Goal: Transaction & Acquisition: Book appointment/travel/reservation

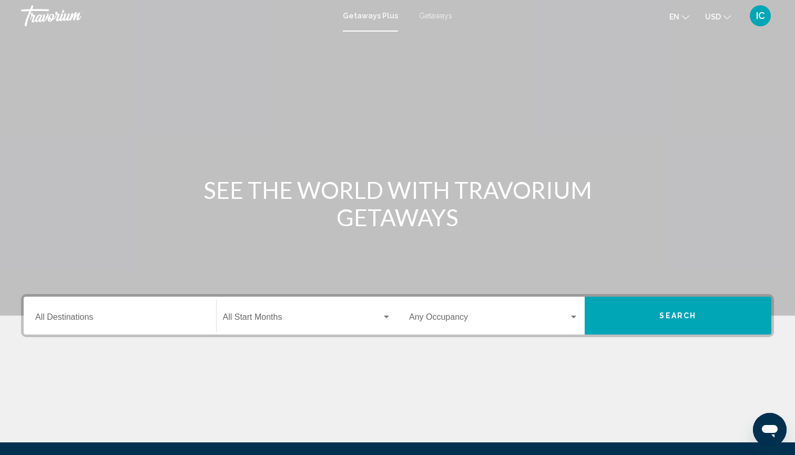
click at [100, 313] on div "Destination All Destinations" at bounding box center [119, 315] width 169 height 33
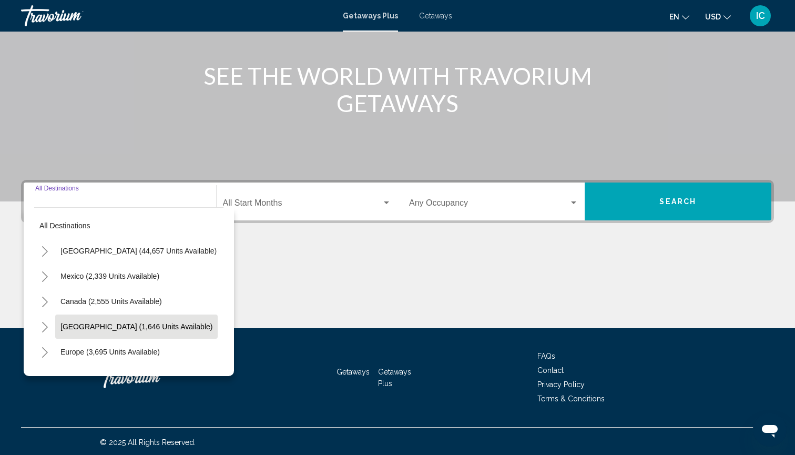
scroll to position [116, 0]
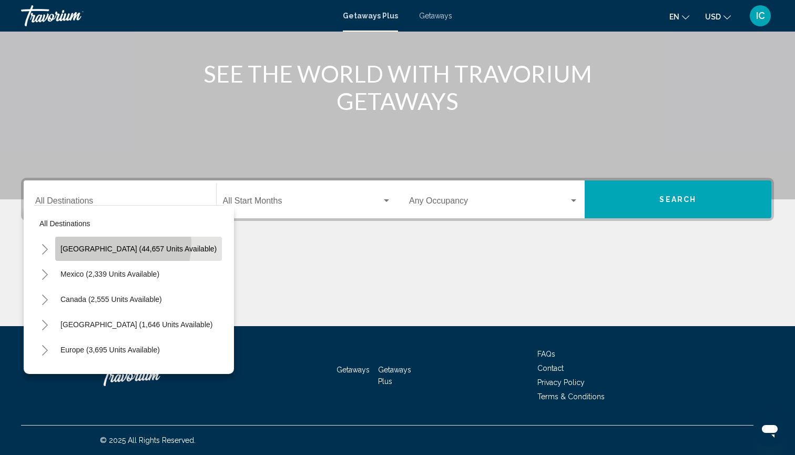
click at [106, 243] on button "United States (44,657 units available)" at bounding box center [138, 249] width 167 height 24
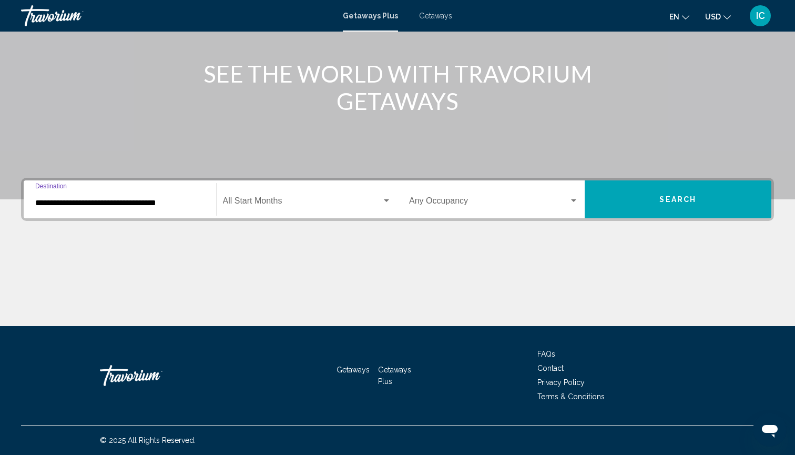
click at [146, 201] on input "**********" at bounding box center [119, 202] width 169 height 9
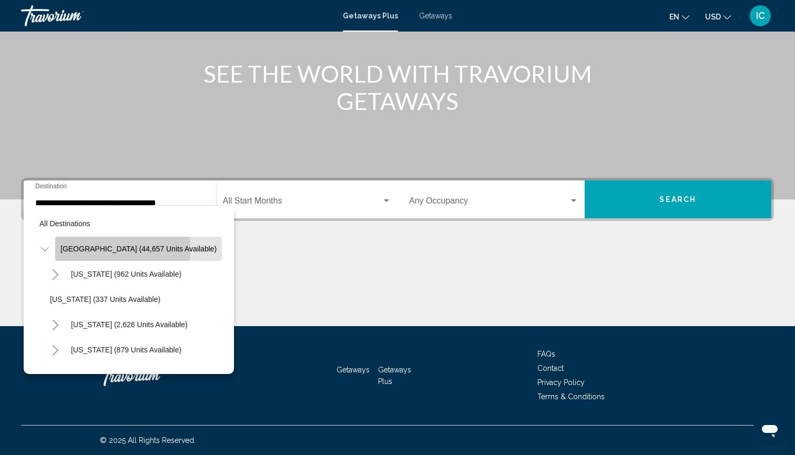
click at [99, 248] on span "United States (44,657 units available)" at bounding box center [139, 249] width 156 height 8
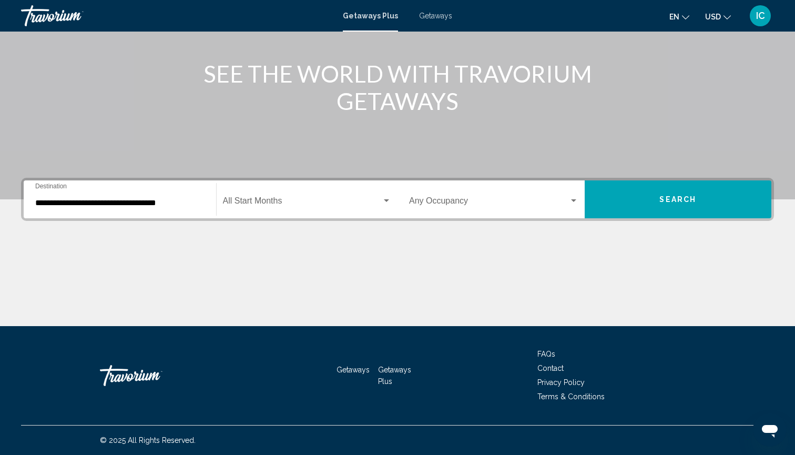
click at [97, 208] on div "**********" at bounding box center [119, 199] width 169 height 33
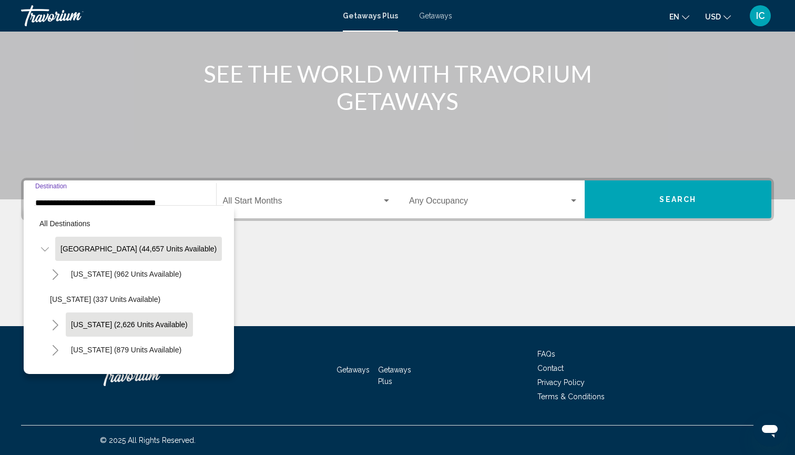
click at [98, 323] on span "California (2,626 units available)" at bounding box center [129, 324] width 117 height 8
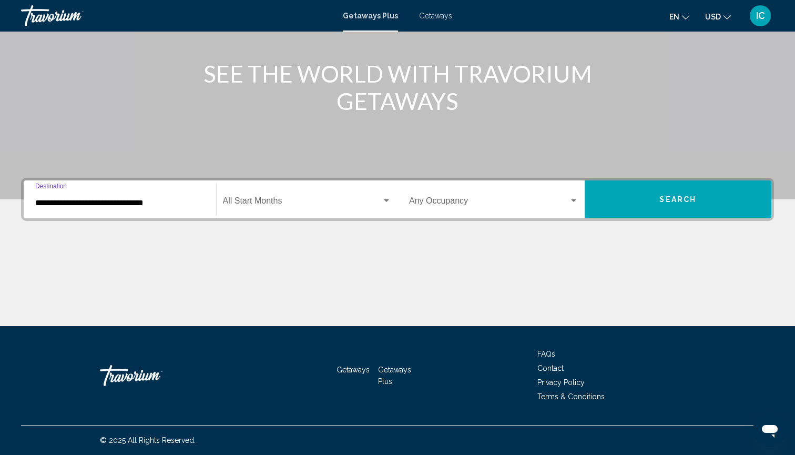
click at [88, 205] on input "**********" at bounding box center [119, 202] width 169 height 9
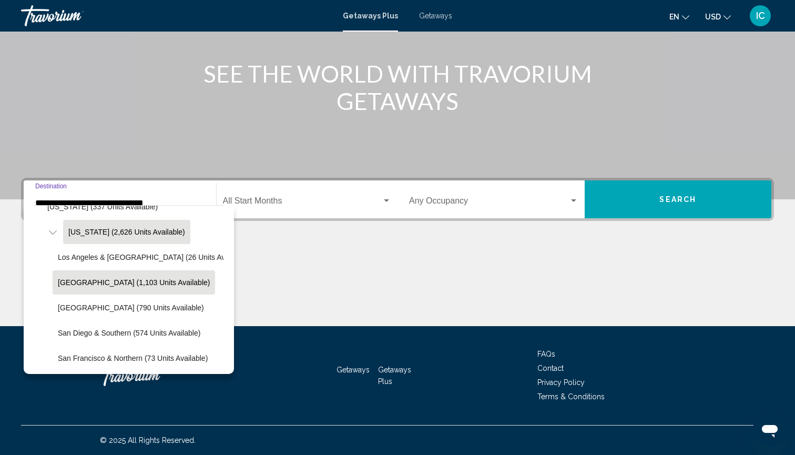
scroll to position [92, 3]
click at [108, 282] on span "Lake Tahoe (1,103 units available)" at bounding box center [134, 283] width 152 height 8
type input "**********"
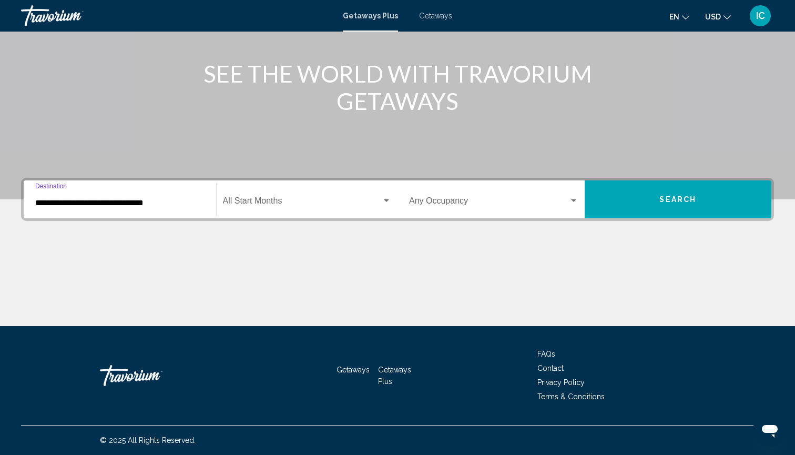
click at [328, 201] on span "Search widget" at bounding box center [302, 202] width 159 height 9
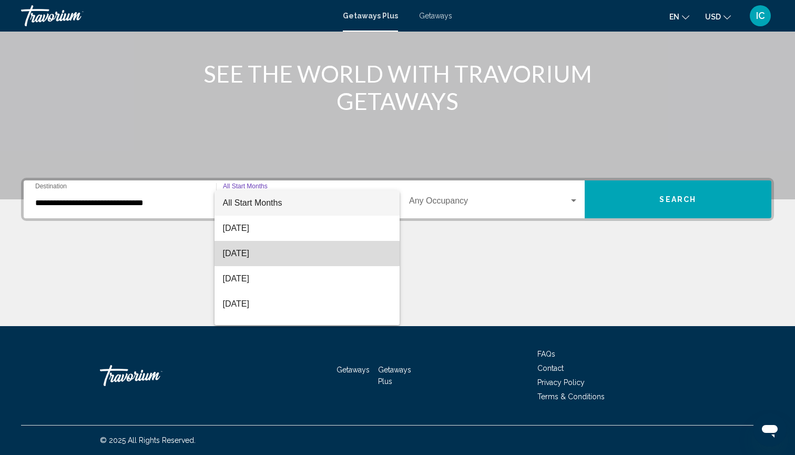
click at [266, 253] on span "[DATE]" at bounding box center [307, 253] width 169 height 25
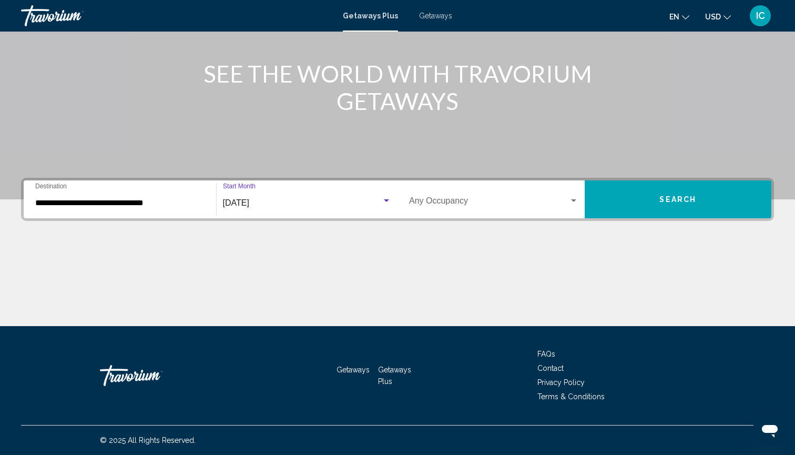
click at [575, 201] on div "Search widget" at bounding box center [573, 200] width 5 height 3
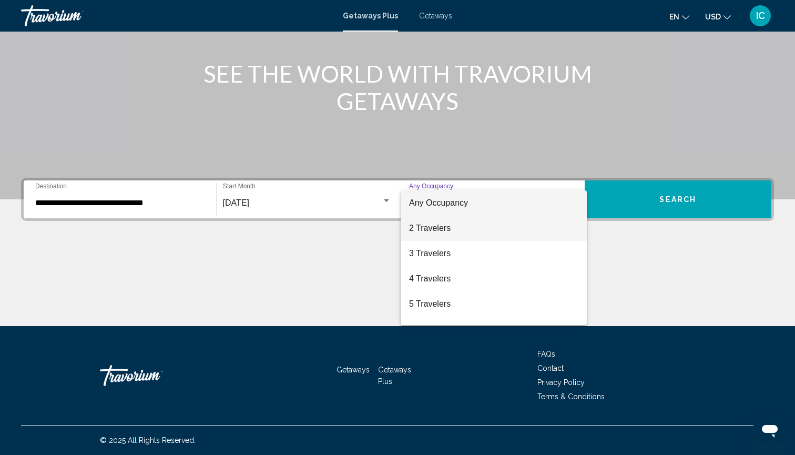
click at [437, 227] on span "2 Travelers" at bounding box center [493, 228] width 169 height 25
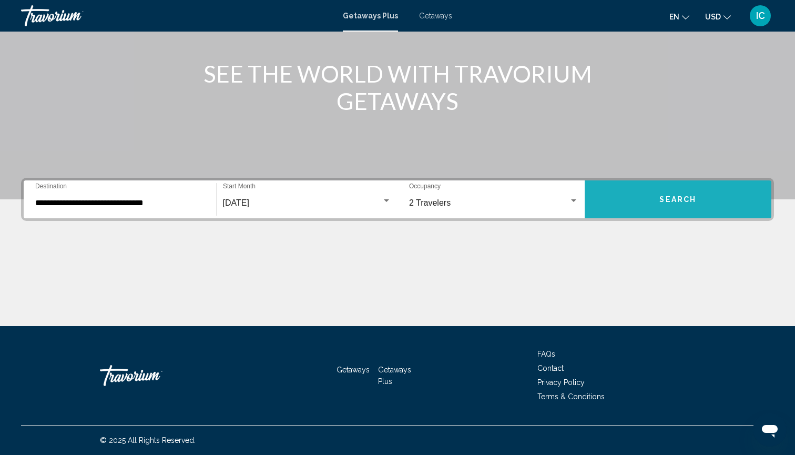
click at [671, 194] on button "Search" at bounding box center [678, 199] width 187 height 38
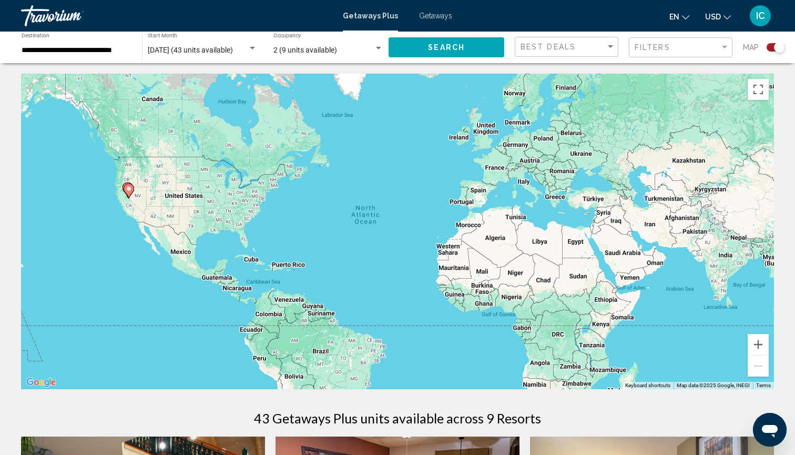
click at [436, 17] on span "Getaways" at bounding box center [435, 16] width 33 height 8
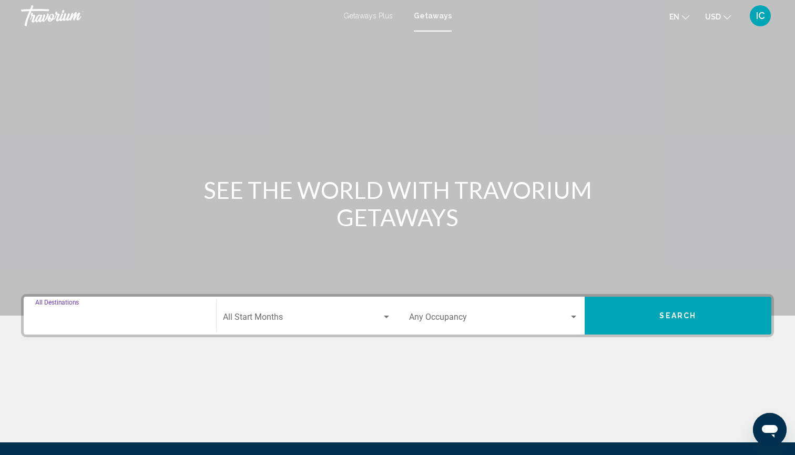
click at [119, 324] on input "Destination All Destinations" at bounding box center [119, 319] width 169 height 9
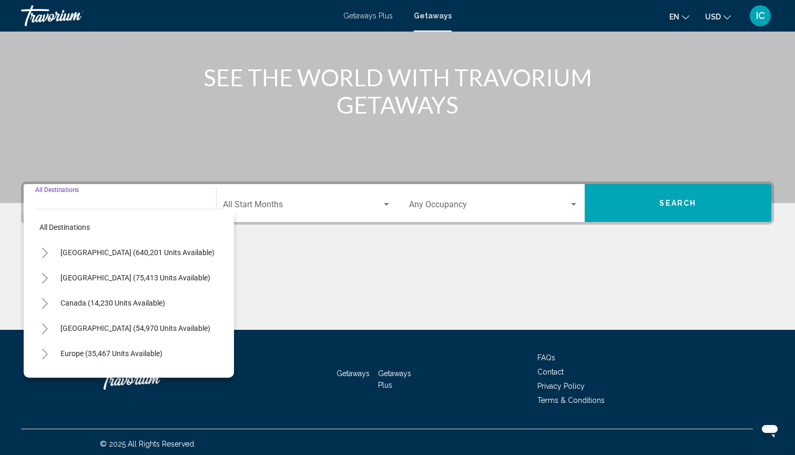
scroll to position [116, 0]
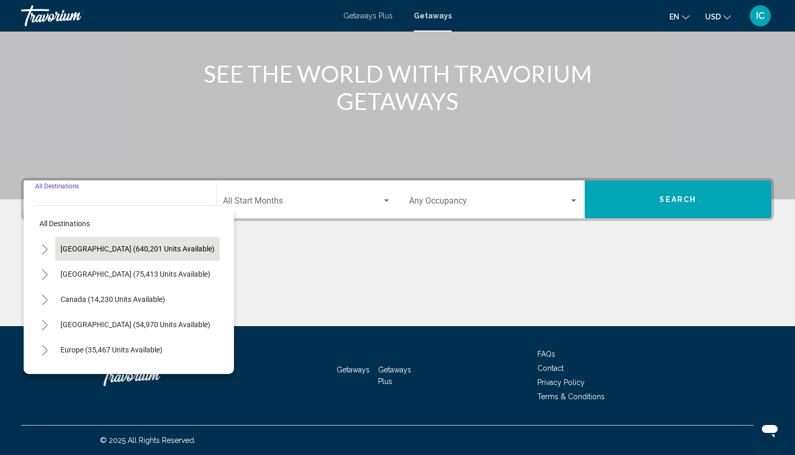
click at [105, 244] on button "[GEOGRAPHIC_DATA] (640,201 units available)" at bounding box center [137, 249] width 165 height 24
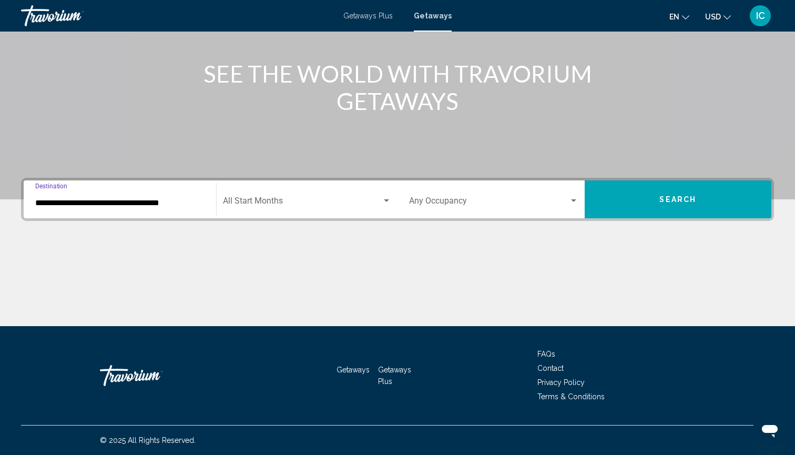
click at [122, 200] on input "**********" at bounding box center [119, 202] width 169 height 9
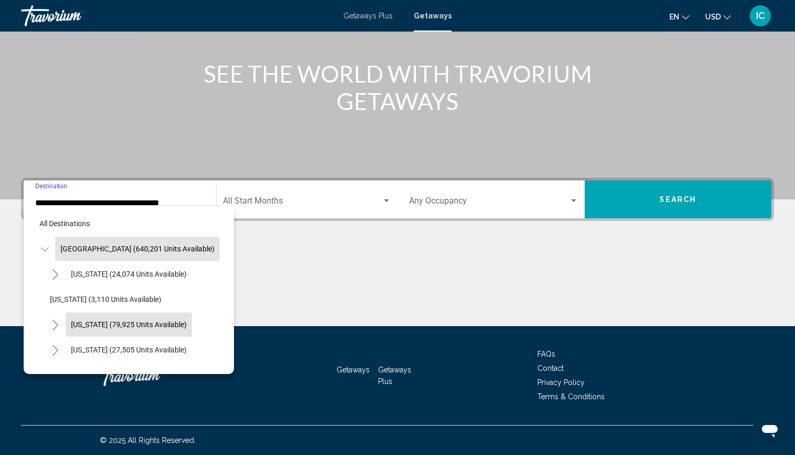
click at [110, 322] on span "[US_STATE] (79,925 units available)" at bounding box center [129, 324] width 116 height 8
type input "**********"
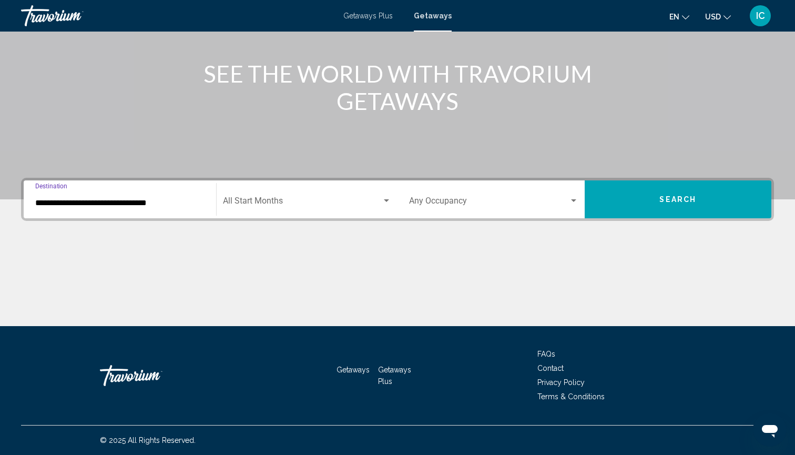
click at [387, 200] on div "Search widget" at bounding box center [386, 200] width 5 height 3
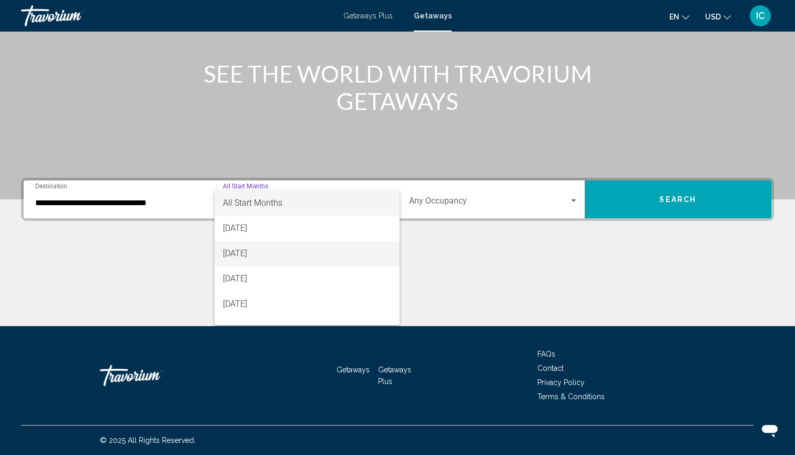
click at [267, 253] on span "[DATE]" at bounding box center [307, 253] width 169 height 25
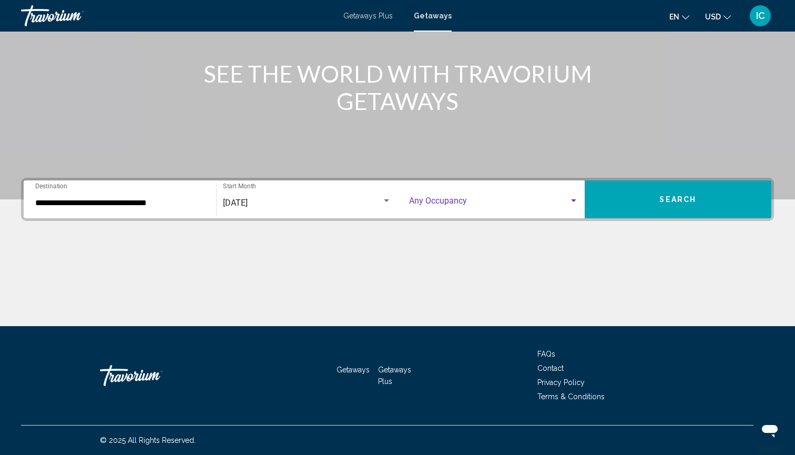
click at [573, 204] on div "Search widget" at bounding box center [573, 201] width 9 height 8
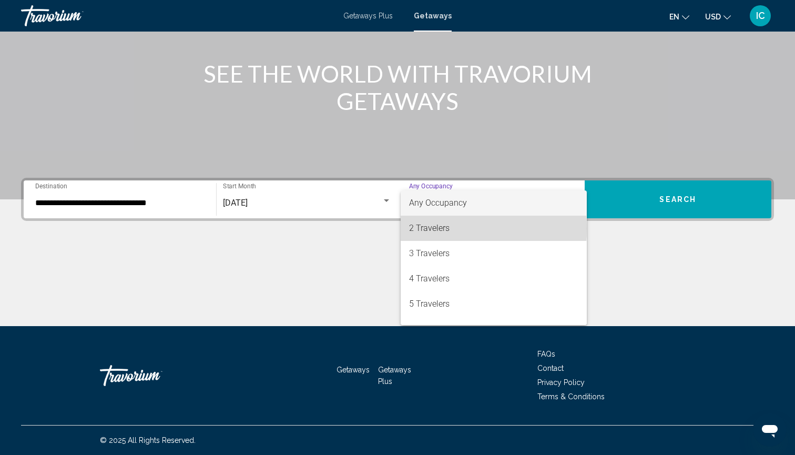
click at [425, 228] on span "2 Travelers" at bounding box center [493, 228] width 169 height 25
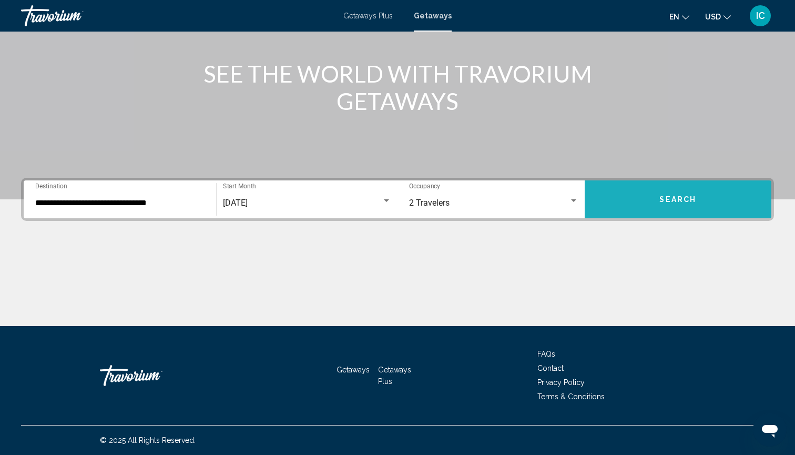
click at [705, 203] on button "Search" at bounding box center [678, 199] width 187 height 38
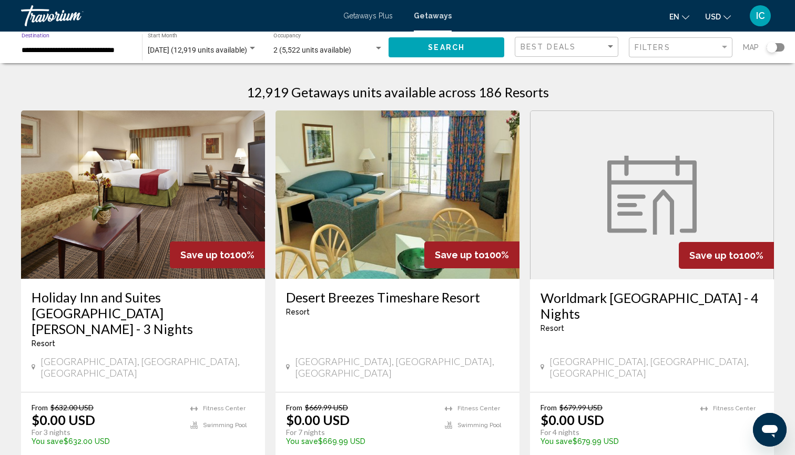
click at [97, 47] on input "**********" at bounding box center [77, 50] width 110 height 8
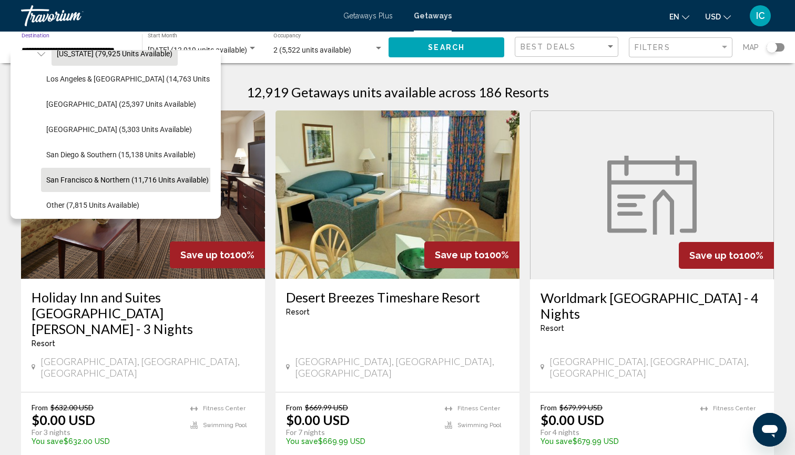
scroll to position [117, 1]
click at [108, 175] on span "San Francisco & Northern (11,716 units available)" at bounding box center [128, 179] width 163 height 8
type input "**********"
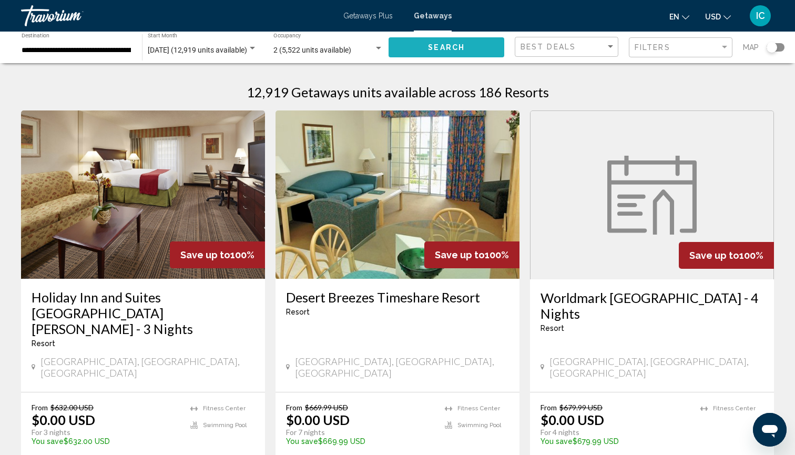
click at [447, 45] on span "Search" at bounding box center [446, 48] width 37 height 8
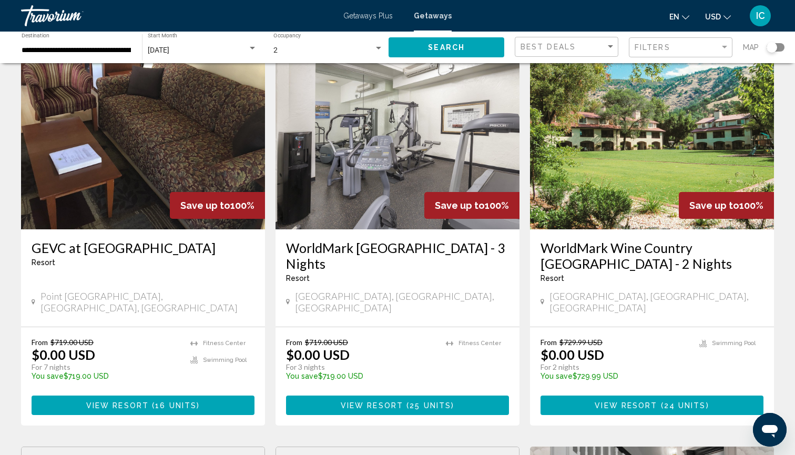
scroll to position [49, 0]
click at [619, 240] on h3 "WorldMark Wine Country Clear Lake - 2 Nights" at bounding box center [652, 256] width 223 height 32
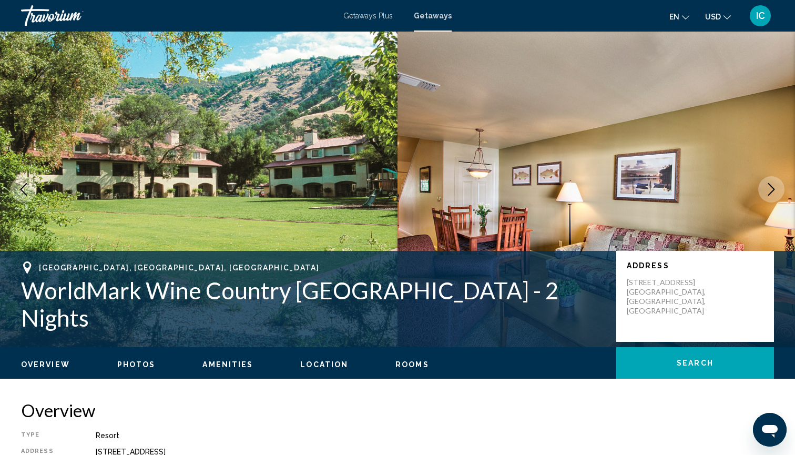
click at [772, 195] on icon "Next image" at bounding box center [771, 189] width 13 height 13
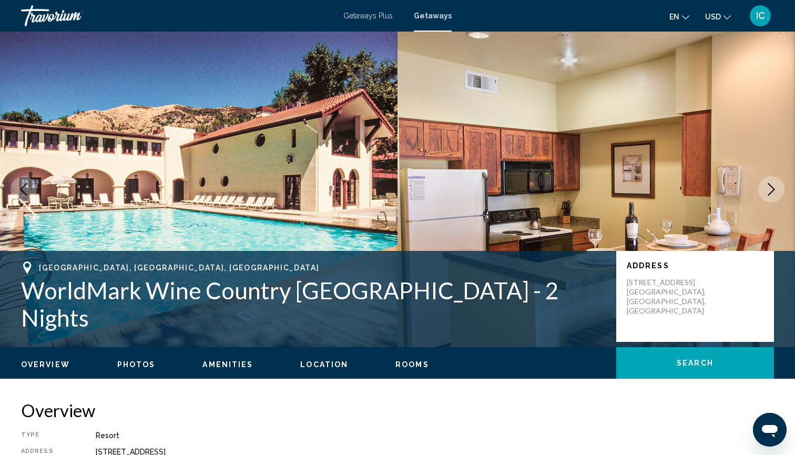
click at [772, 195] on icon "Next image" at bounding box center [771, 189] width 13 height 13
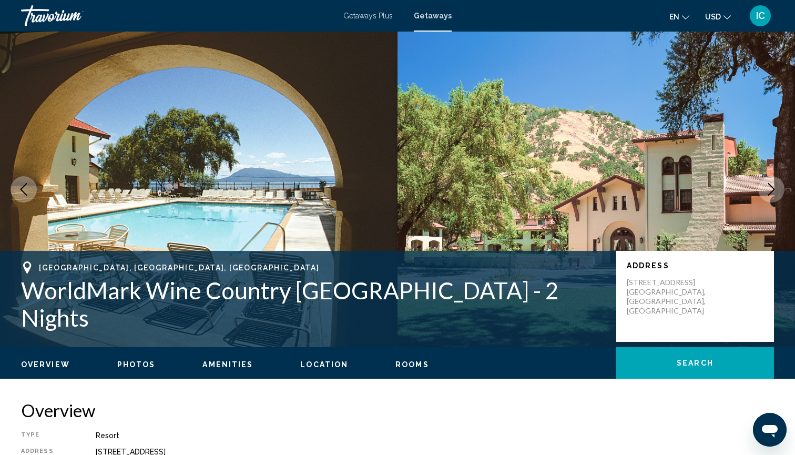
click at [772, 195] on icon "Next image" at bounding box center [771, 189] width 13 height 13
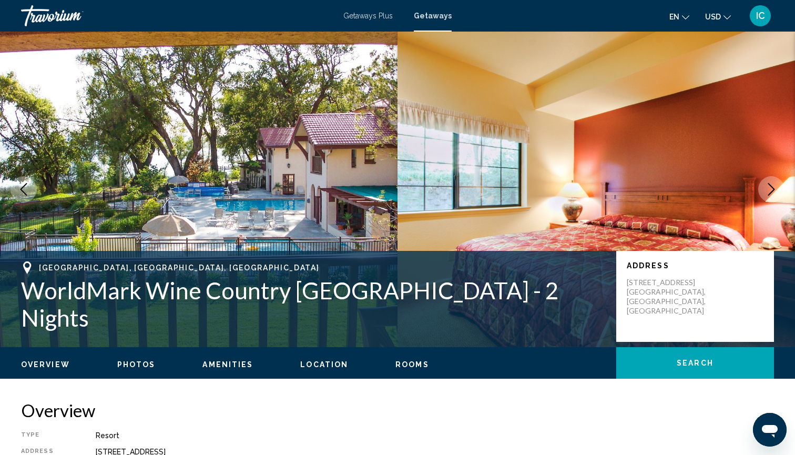
click at [772, 195] on icon "Next image" at bounding box center [771, 189] width 13 height 13
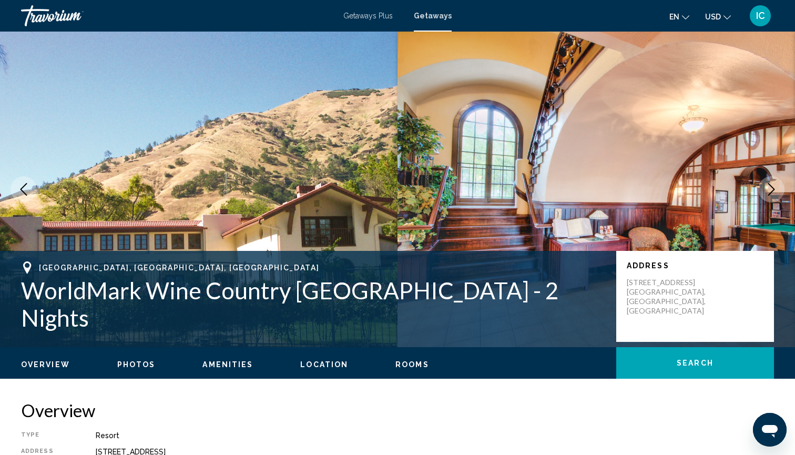
click at [773, 195] on icon "Next image" at bounding box center [771, 189] width 13 height 13
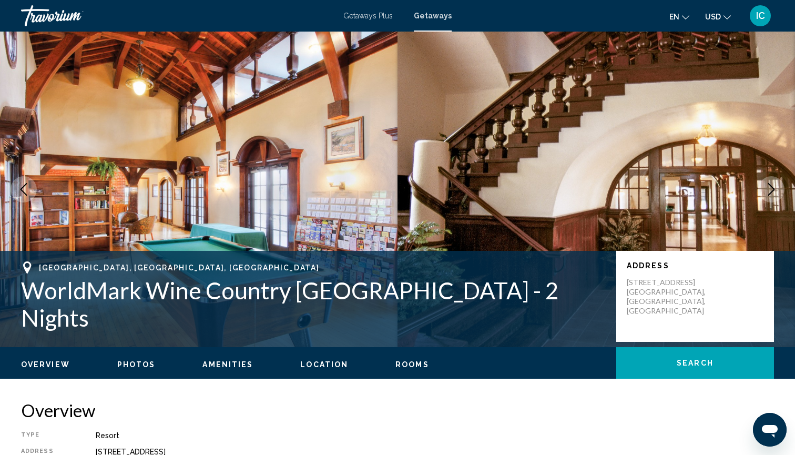
click at [773, 195] on icon "Next image" at bounding box center [771, 189] width 13 height 13
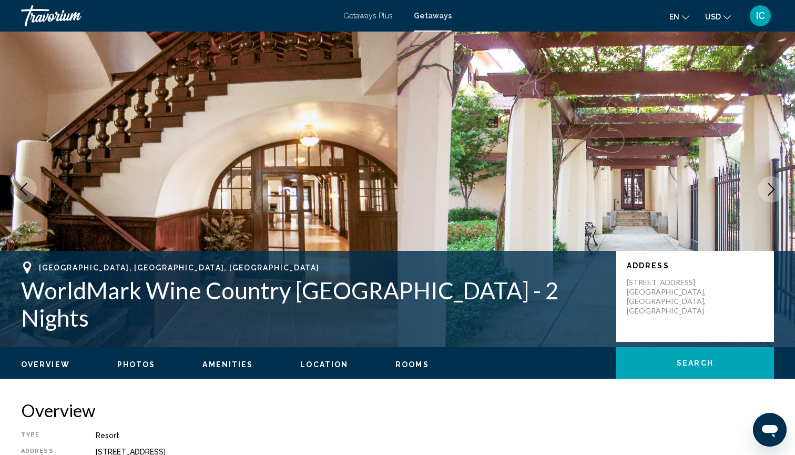
click at [773, 195] on icon "Next image" at bounding box center [771, 189] width 13 height 13
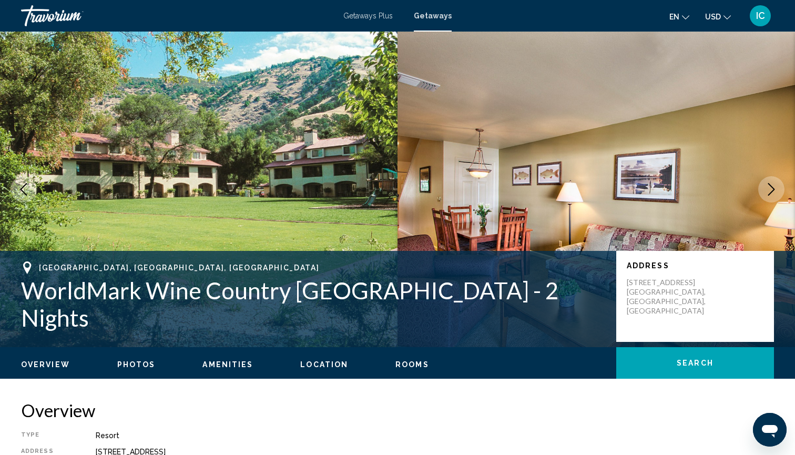
click at [773, 195] on icon "Next image" at bounding box center [771, 189] width 13 height 13
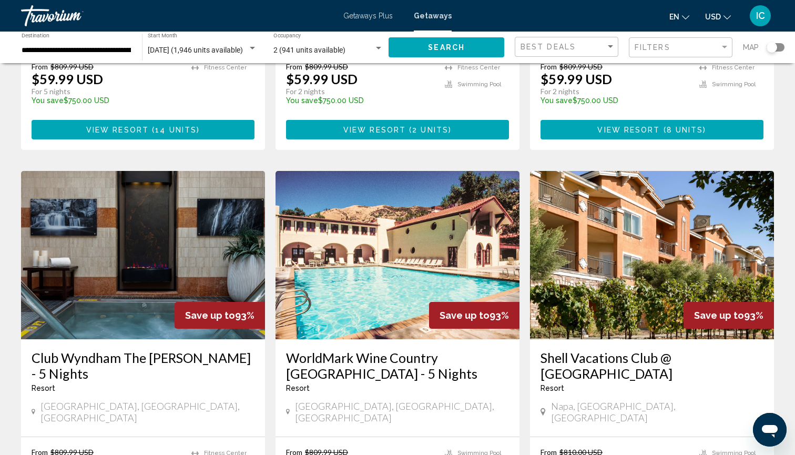
scroll to position [1133, 0]
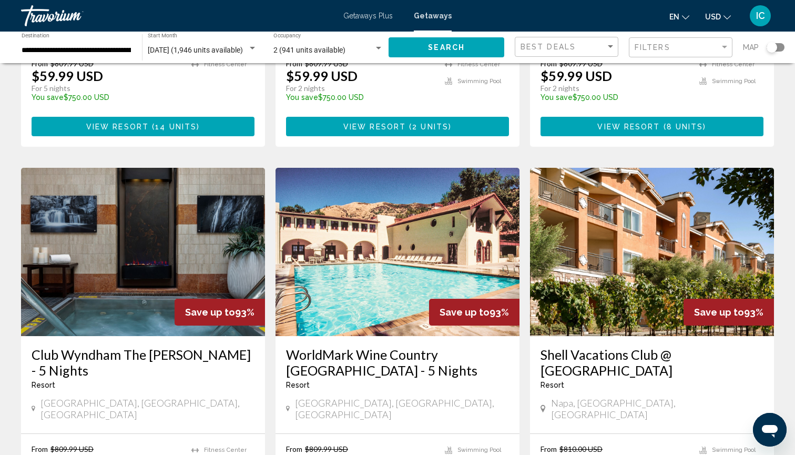
click at [686, 347] on h3 "Shell Vacations Club @ Vino Bello Resort" at bounding box center [652, 363] width 223 height 32
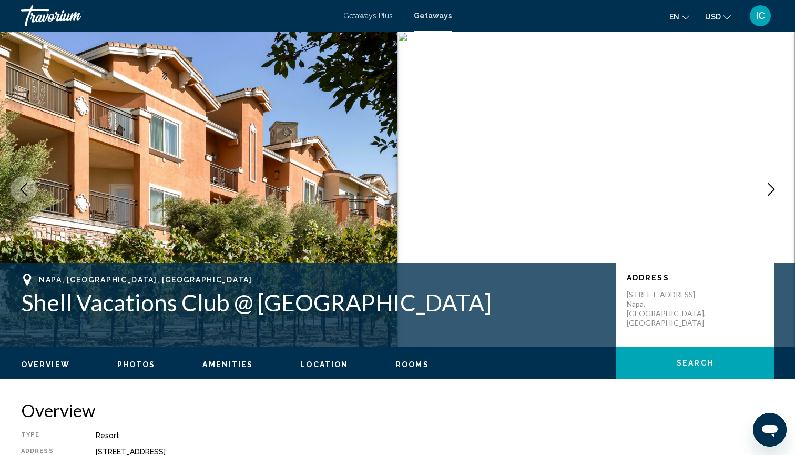
click at [771, 192] on icon "Next image" at bounding box center [771, 189] width 13 height 13
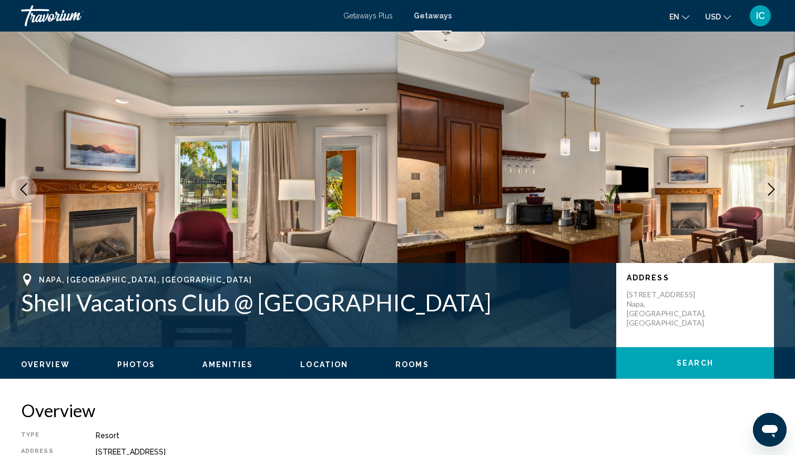
click at [771, 192] on icon "Next image" at bounding box center [771, 189] width 13 height 13
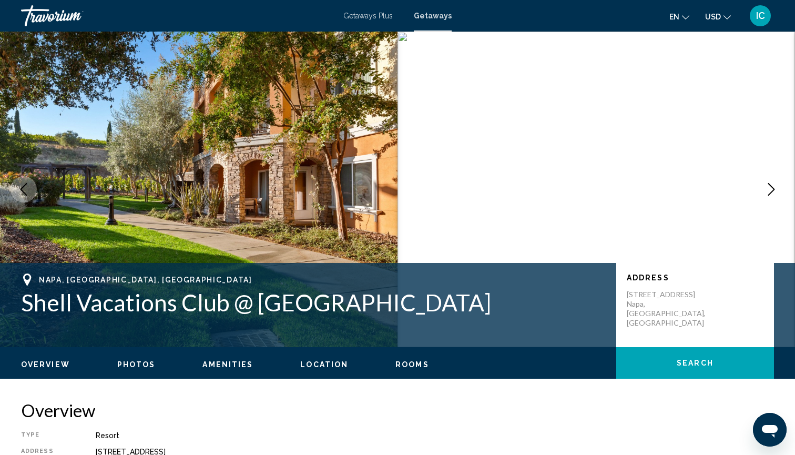
click at [771, 192] on icon "Next image" at bounding box center [771, 189] width 13 height 13
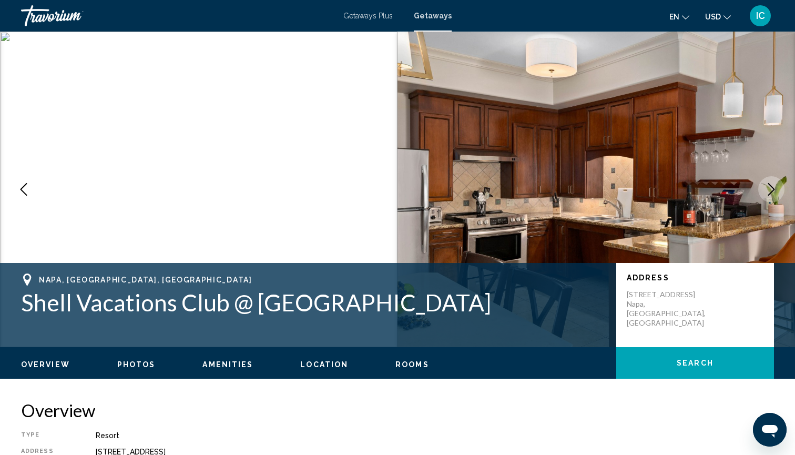
click at [771, 192] on icon "Next image" at bounding box center [771, 189] width 13 height 13
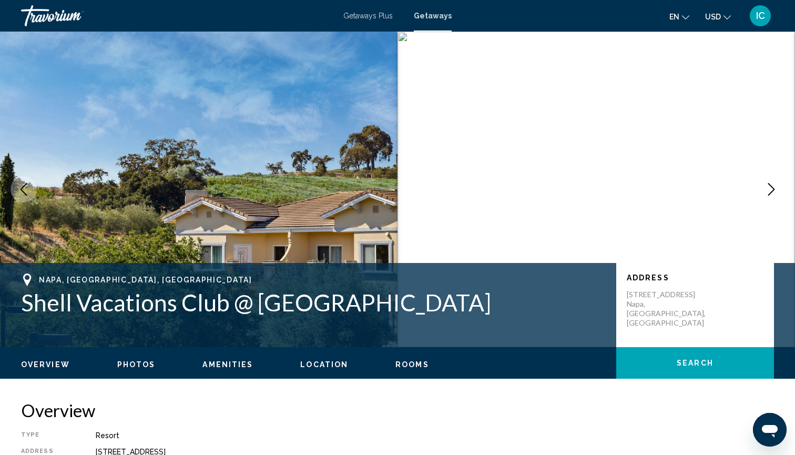
click at [771, 192] on icon "Next image" at bounding box center [771, 189] width 13 height 13
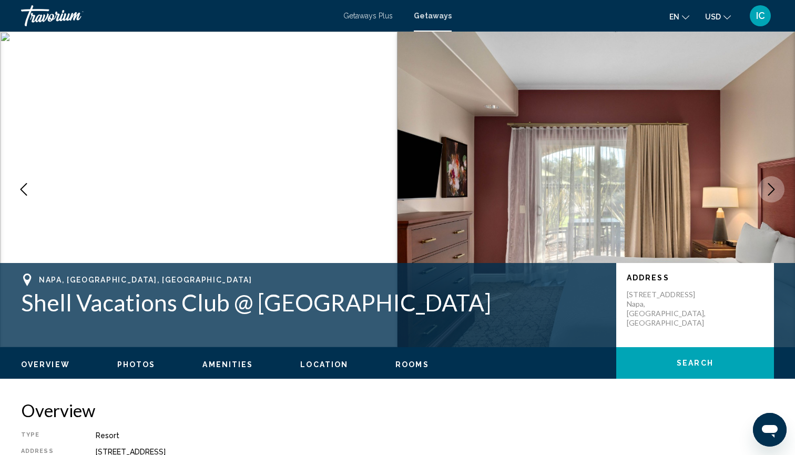
click at [771, 192] on icon "Next image" at bounding box center [771, 189] width 13 height 13
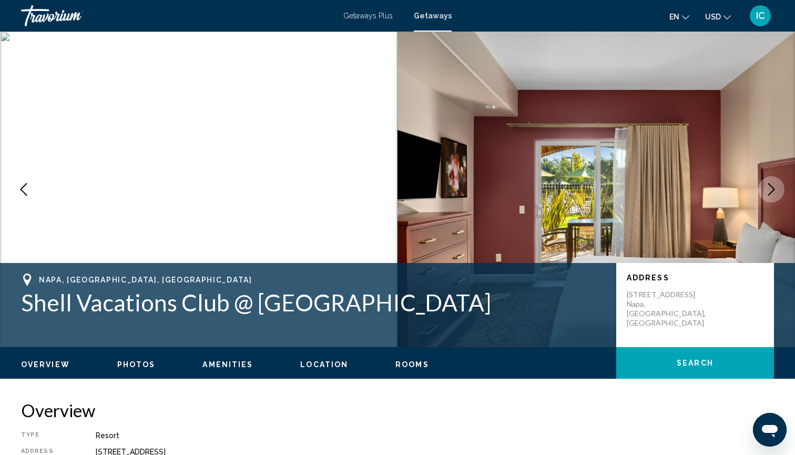
click at [771, 192] on icon "Next image" at bounding box center [772, 189] width 7 height 13
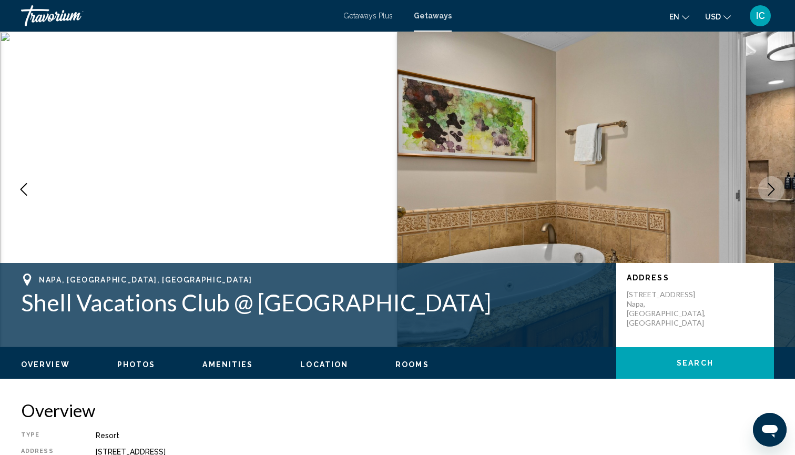
click at [771, 192] on icon "Next image" at bounding box center [772, 189] width 7 height 13
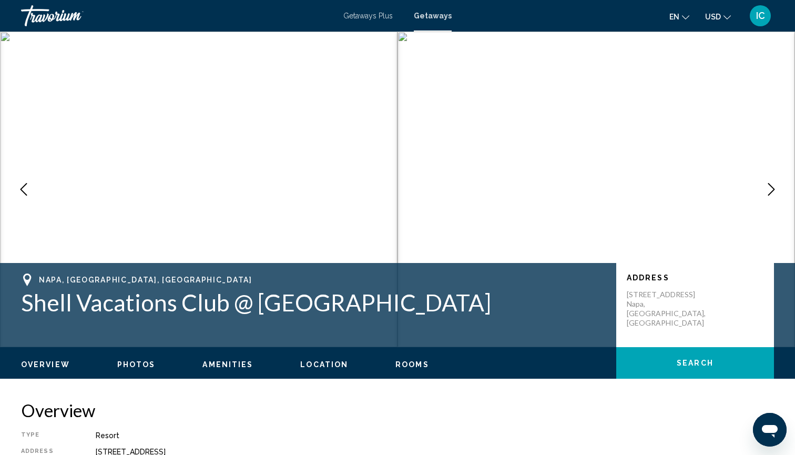
click at [771, 192] on icon "Next image" at bounding box center [772, 189] width 7 height 13
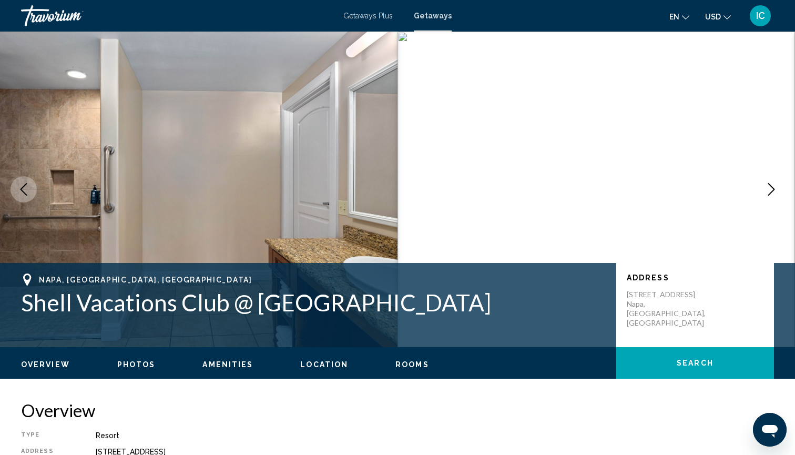
click at [771, 192] on icon "Next image" at bounding box center [772, 189] width 7 height 13
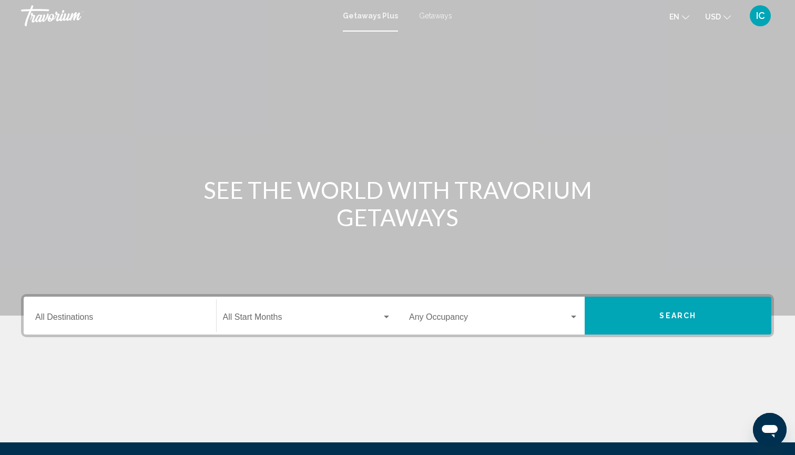
click at [431, 13] on span "Getaways" at bounding box center [435, 16] width 33 height 8
click at [122, 316] on input "Destination All Destinations" at bounding box center [119, 319] width 169 height 9
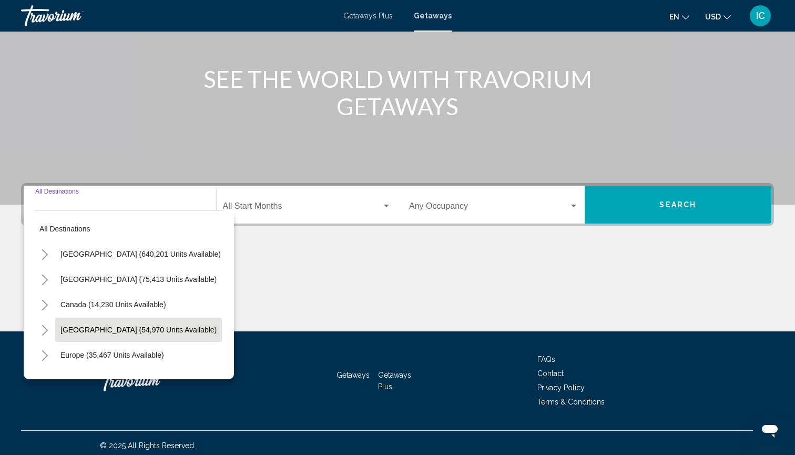
scroll to position [116, 0]
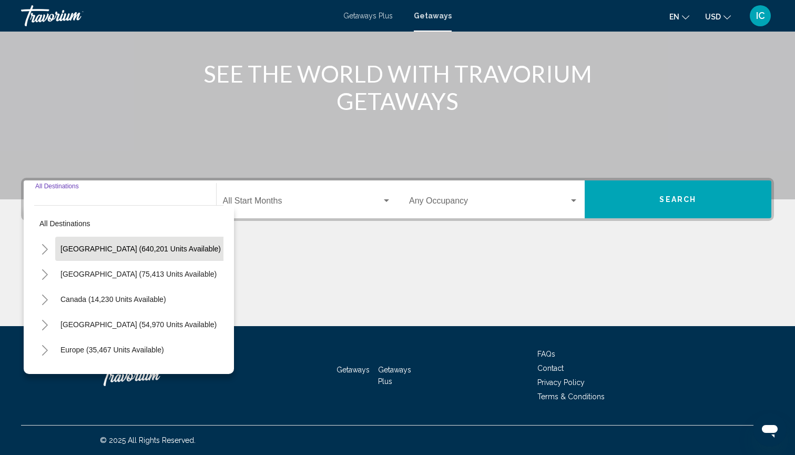
click at [119, 251] on span "[GEOGRAPHIC_DATA] (640,201 units available)" at bounding box center [141, 249] width 160 height 8
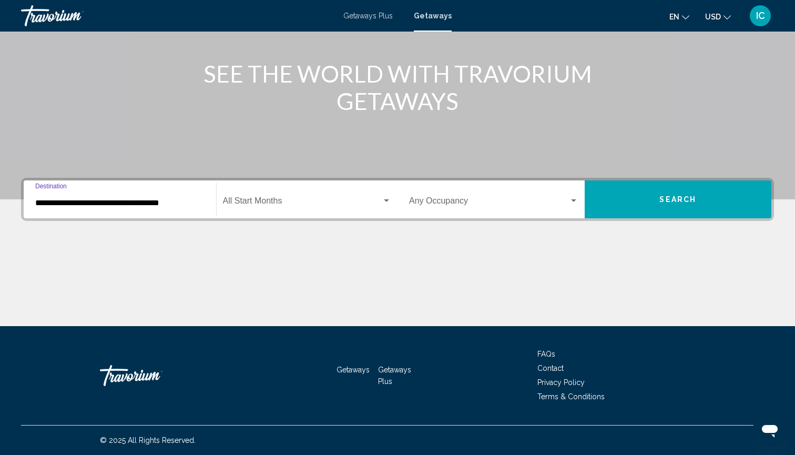
click at [104, 203] on input "**********" at bounding box center [119, 202] width 169 height 9
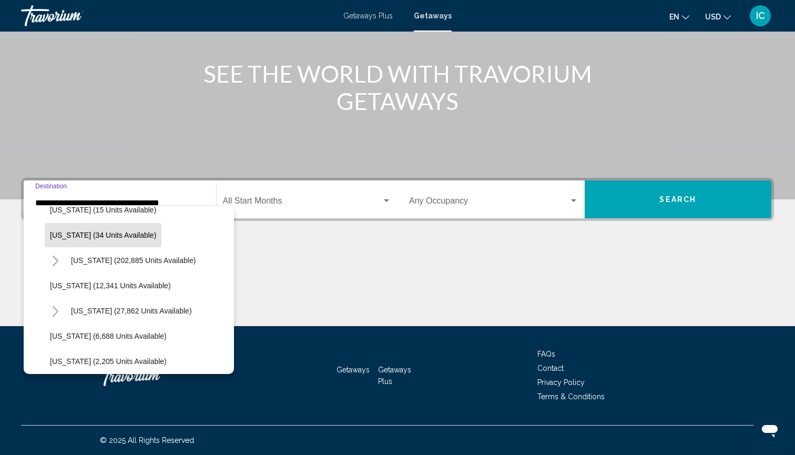
scroll to position [173, 0]
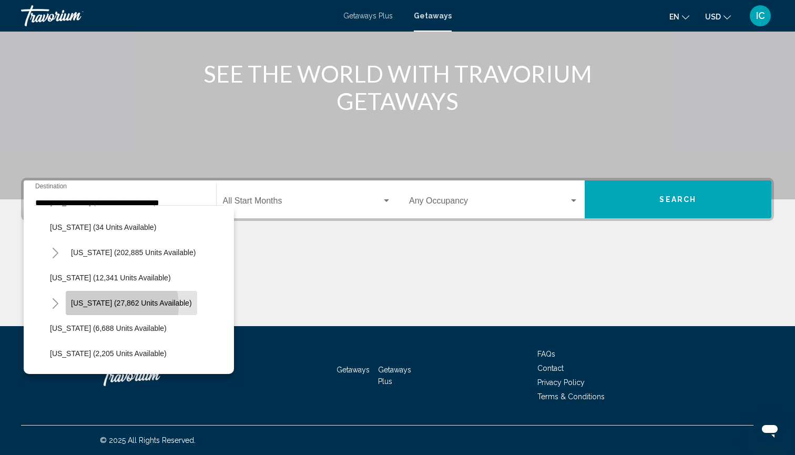
click at [114, 306] on span "[US_STATE] (27,862 units available)" at bounding box center [131, 303] width 121 height 8
type input "**********"
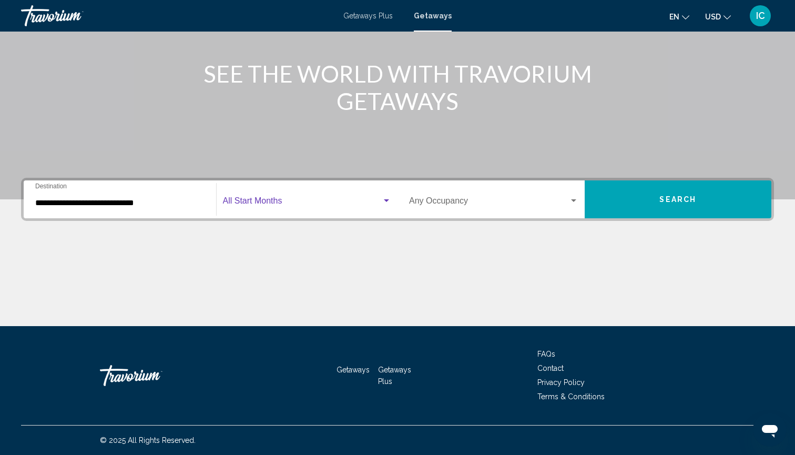
click at [390, 203] on div "Search widget" at bounding box center [386, 201] width 9 height 8
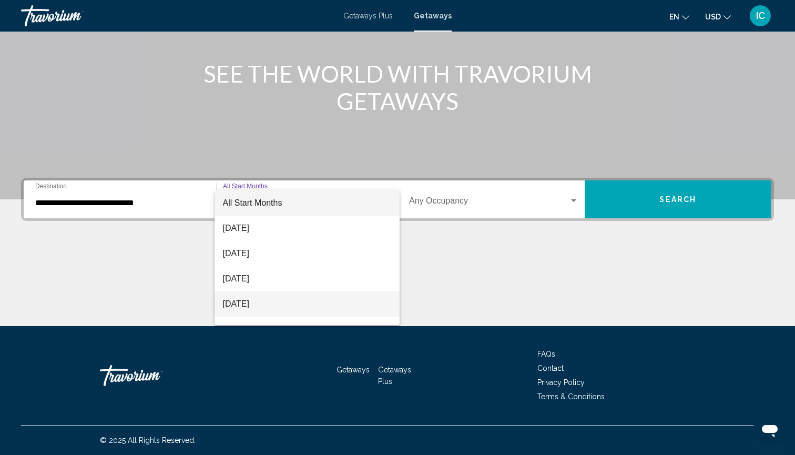
click at [262, 307] on span "[DATE]" at bounding box center [307, 303] width 169 height 25
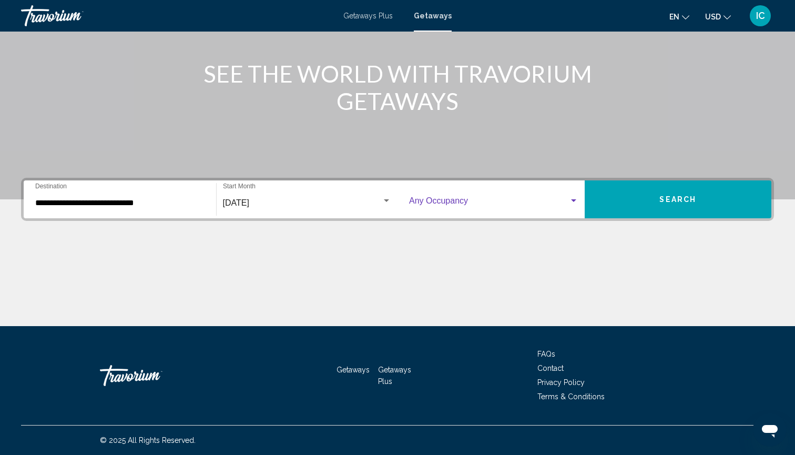
click at [577, 204] on div "Search widget" at bounding box center [573, 201] width 9 height 8
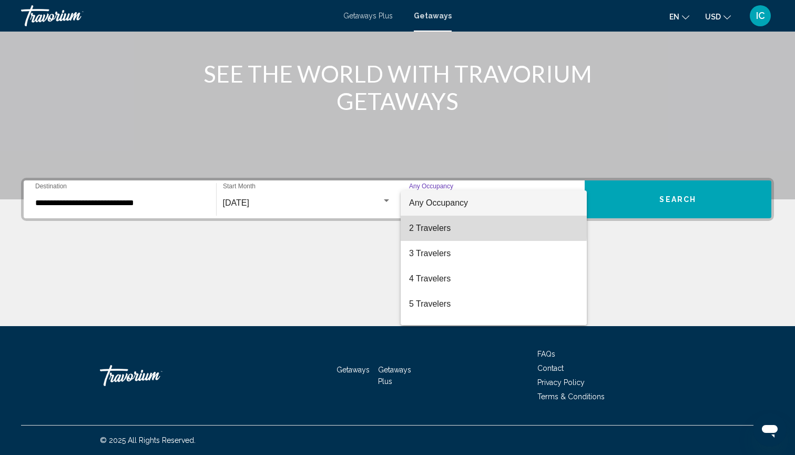
click at [449, 226] on span "2 Travelers" at bounding box center [493, 228] width 169 height 25
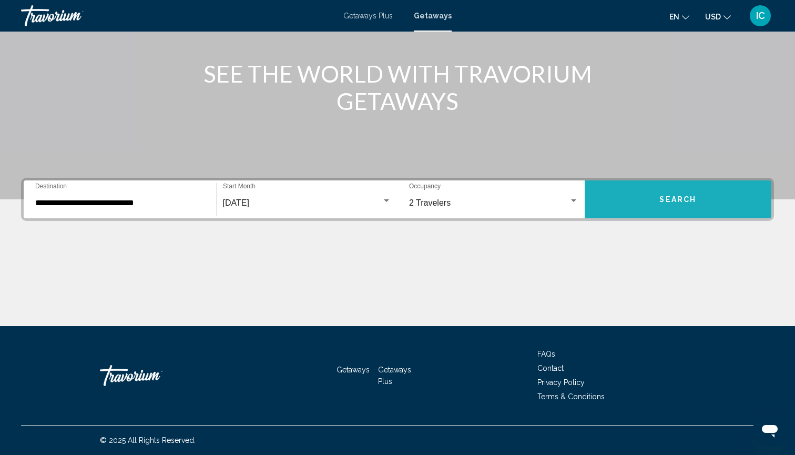
click at [681, 206] on button "Search" at bounding box center [678, 199] width 187 height 38
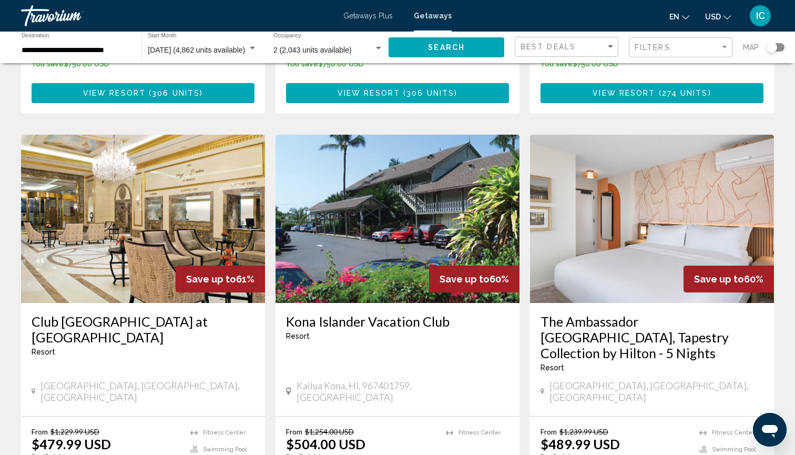
scroll to position [795, 0]
click at [146, 314] on h3 "Club [GEOGRAPHIC_DATA] at [GEOGRAPHIC_DATA]" at bounding box center [143, 330] width 223 height 32
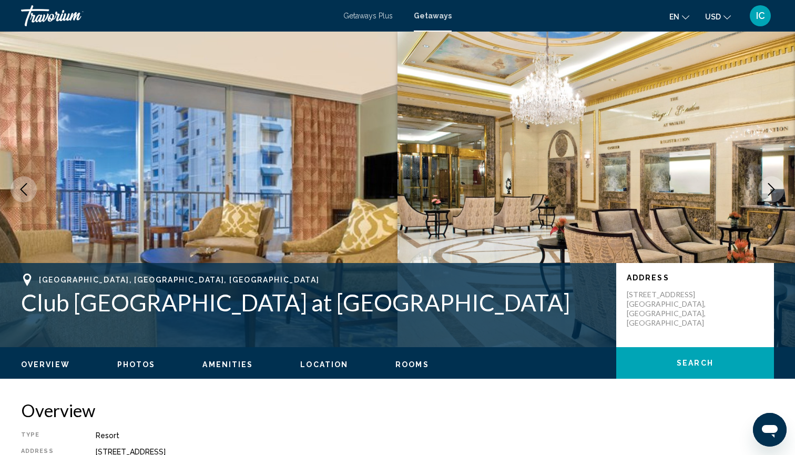
click at [776, 190] on icon "Next image" at bounding box center [771, 189] width 13 height 13
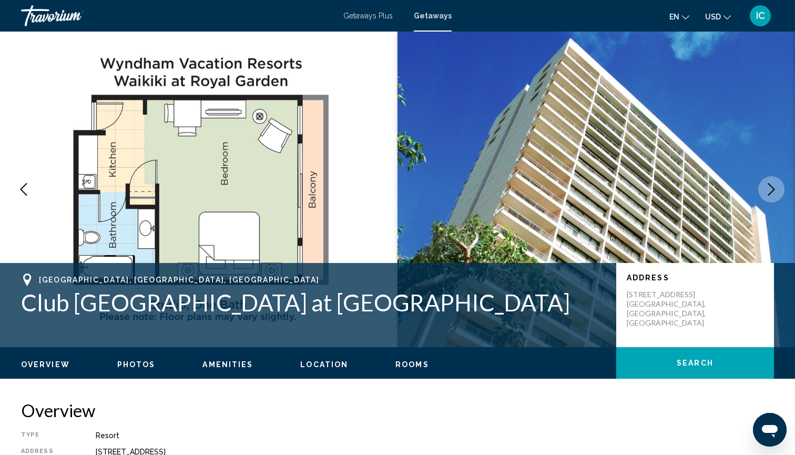
click at [776, 191] on icon "Next image" at bounding box center [771, 189] width 13 height 13
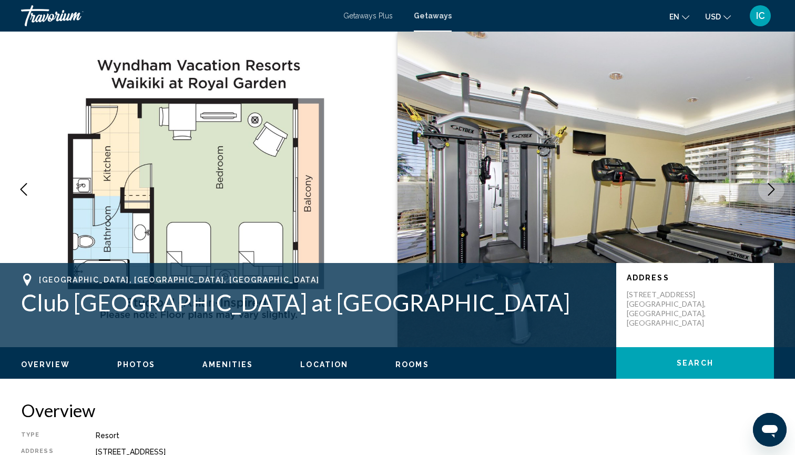
click at [776, 192] on icon "Next image" at bounding box center [771, 189] width 13 height 13
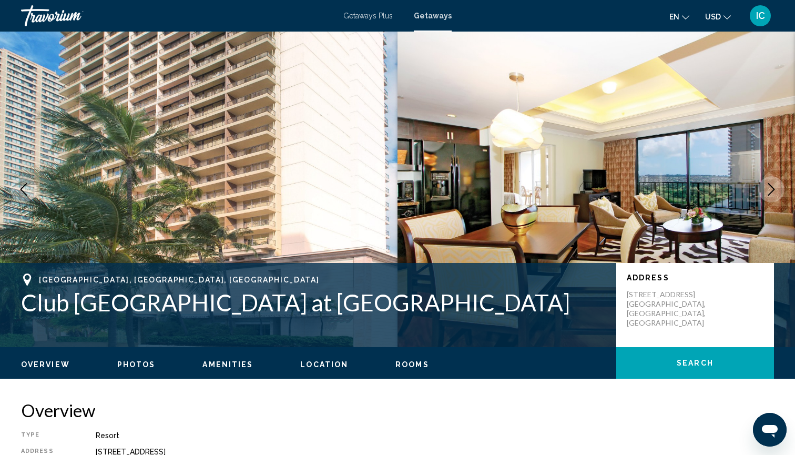
click at [776, 192] on icon "Next image" at bounding box center [771, 189] width 13 height 13
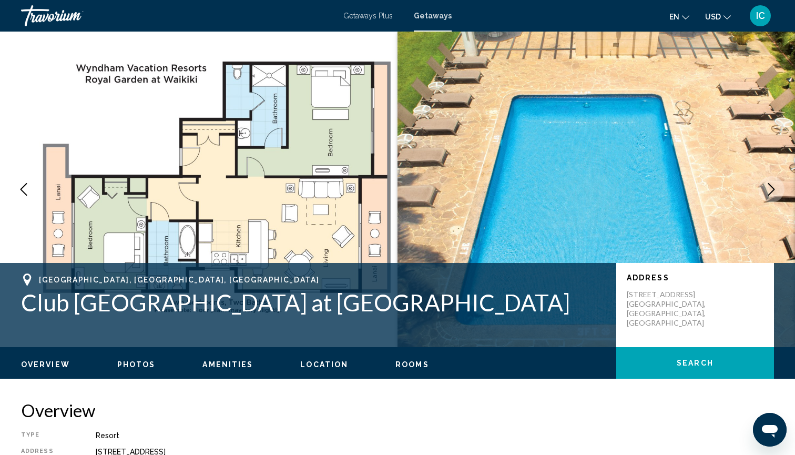
click at [776, 192] on icon "Next image" at bounding box center [771, 189] width 13 height 13
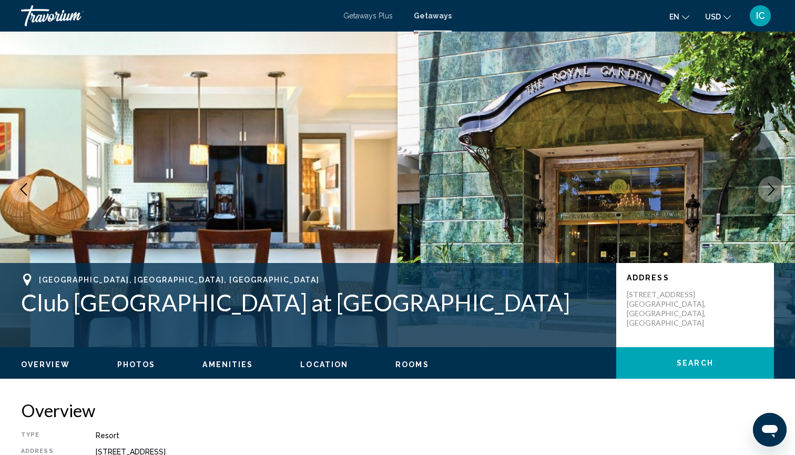
click at [776, 192] on icon "Next image" at bounding box center [771, 189] width 13 height 13
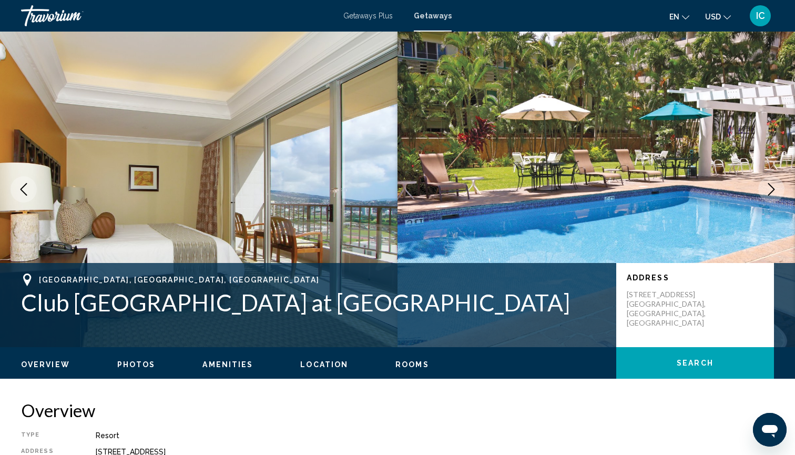
click at [776, 192] on icon "Next image" at bounding box center [771, 189] width 13 height 13
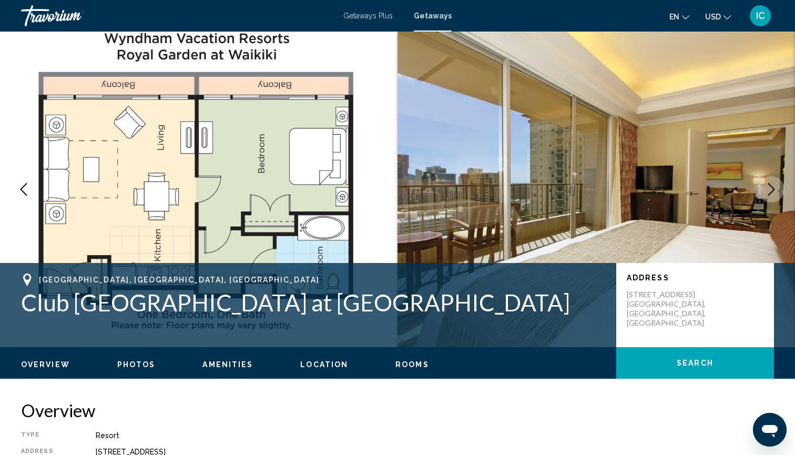
click at [776, 193] on icon "Next image" at bounding box center [771, 189] width 13 height 13
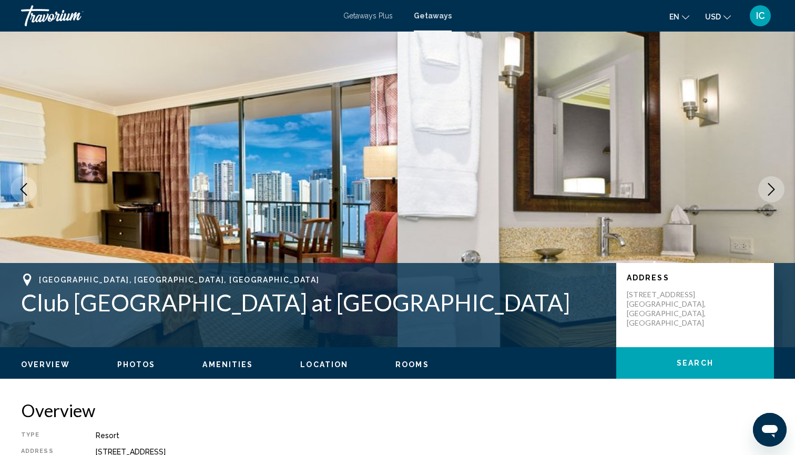
click at [777, 193] on icon "Next image" at bounding box center [771, 189] width 13 height 13
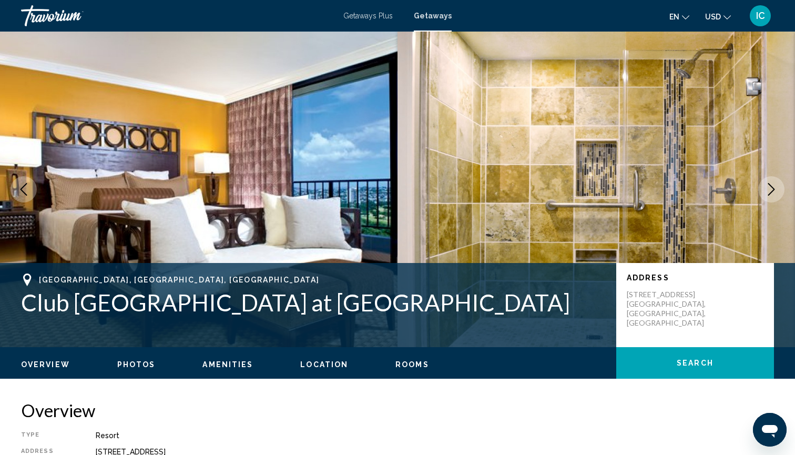
click at [777, 193] on icon "Next image" at bounding box center [771, 189] width 13 height 13
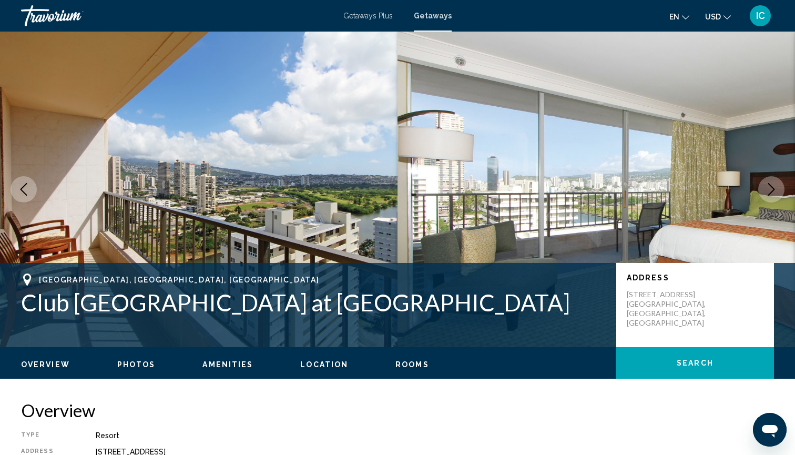
click at [777, 194] on icon "Next image" at bounding box center [771, 189] width 13 height 13
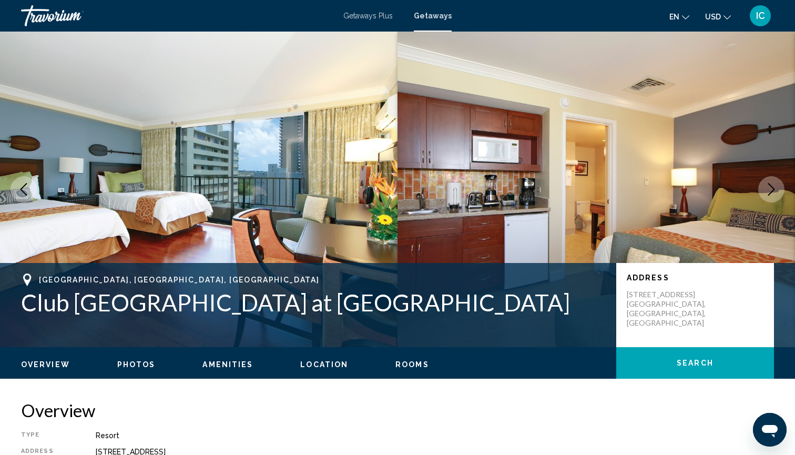
click at [777, 195] on icon "Next image" at bounding box center [771, 189] width 13 height 13
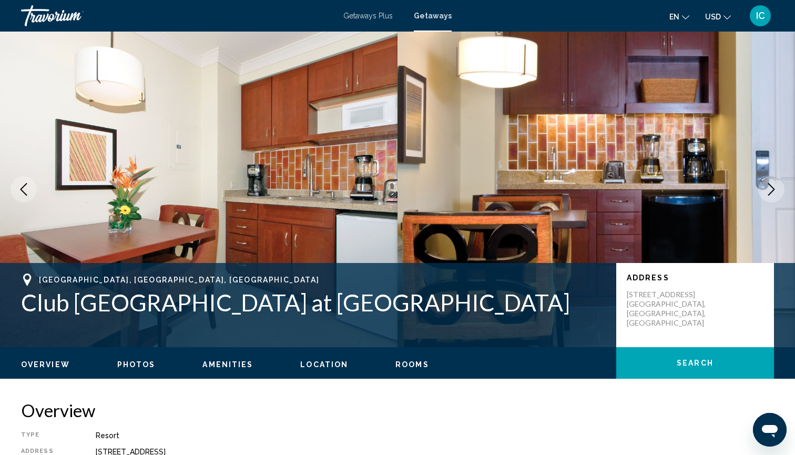
click at [777, 195] on icon "Next image" at bounding box center [771, 189] width 13 height 13
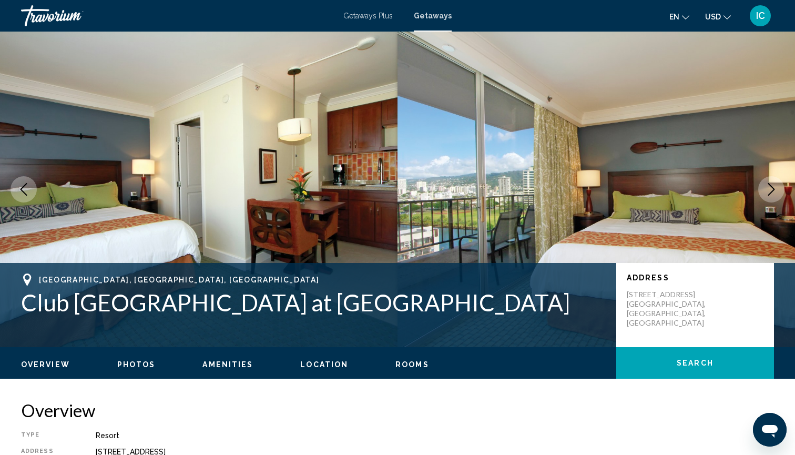
click at [777, 196] on button "Next image" at bounding box center [772, 189] width 26 height 26
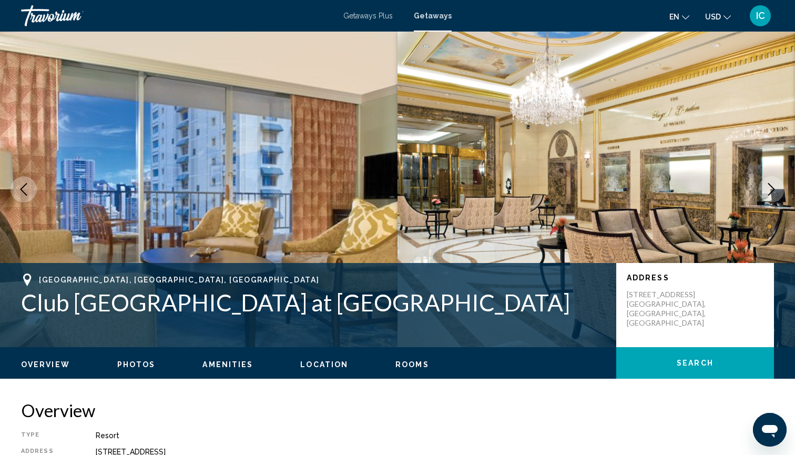
click at [777, 196] on button "Next image" at bounding box center [772, 189] width 26 height 26
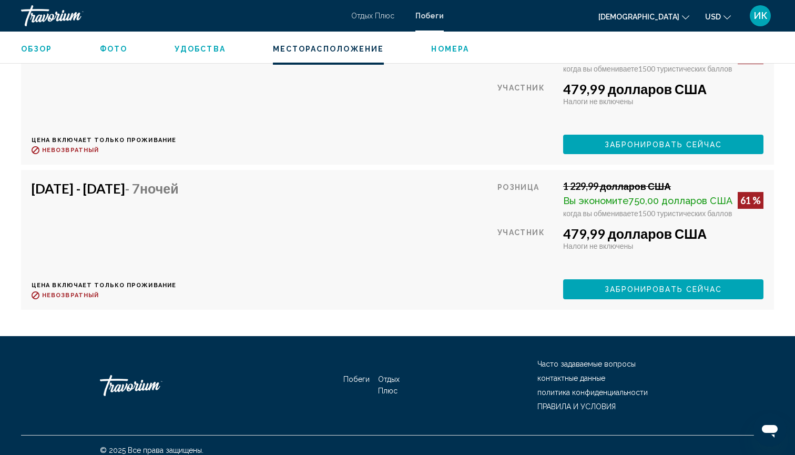
scroll to position [3490, 0]
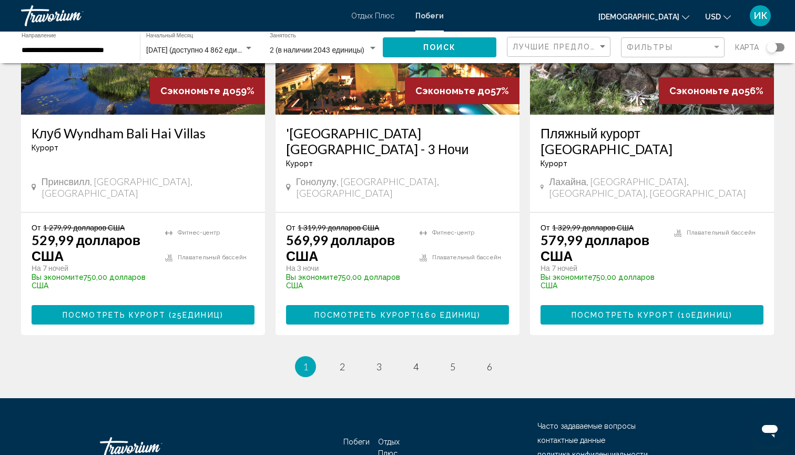
scroll to position [1441, 0]
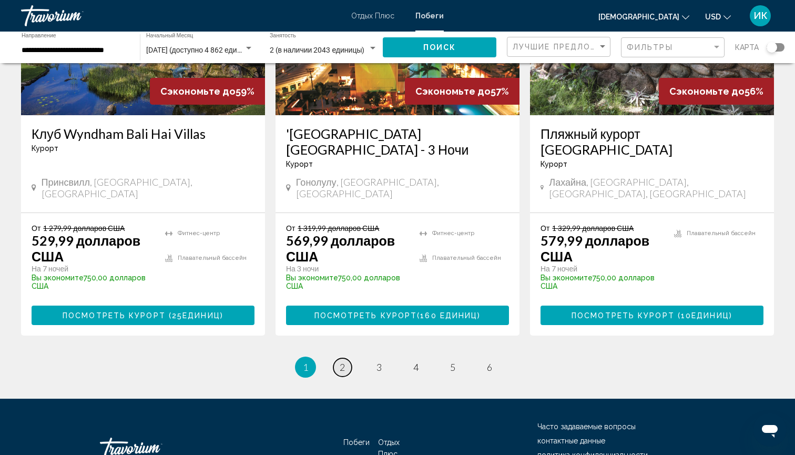
click at [341, 361] on span "2" at bounding box center [342, 367] width 5 height 12
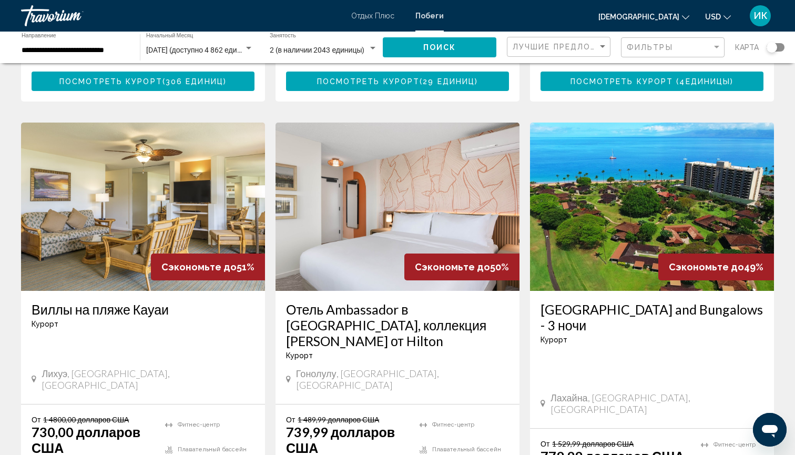
scroll to position [1178, 0]
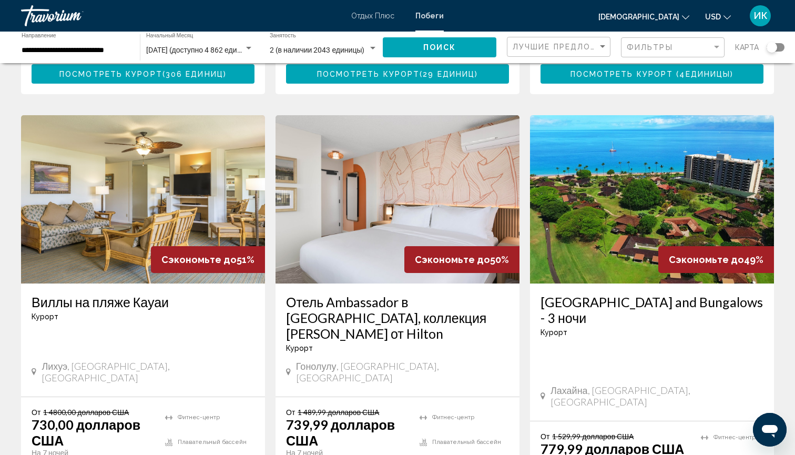
click at [599, 294] on h3 "[GEOGRAPHIC_DATA] and Bungalows - 3 ночи" at bounding box center [652, 310] width 223 height 32
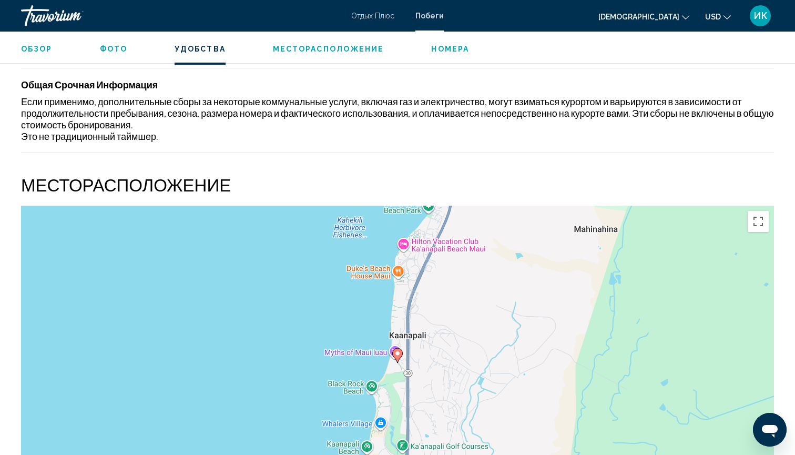
scroll to position [1098, 0]
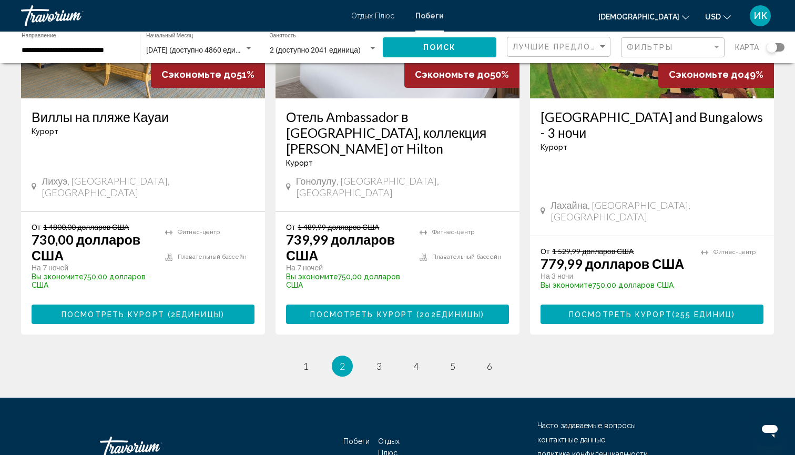
scroll to position [1362, 0]
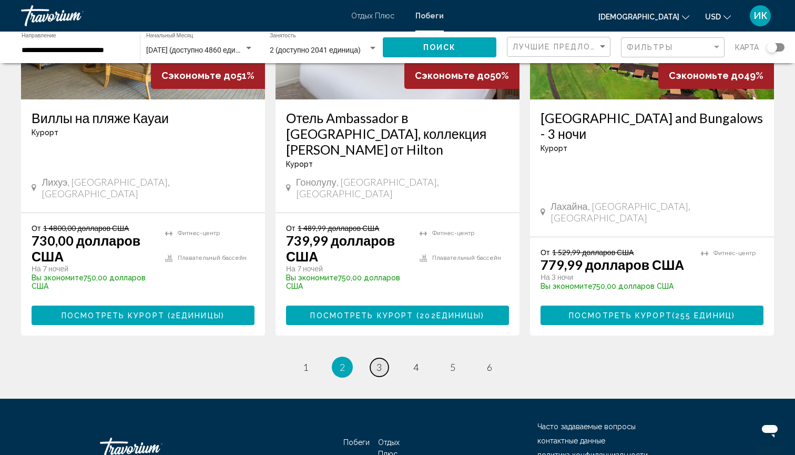
click at [377, 361] on span "3" at bounding box center [379, 367] width 5 height 12
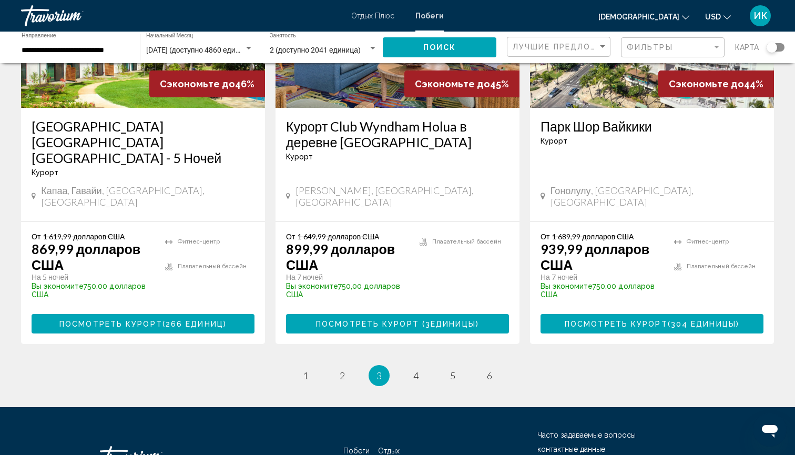
scroll to position [1394, 0]
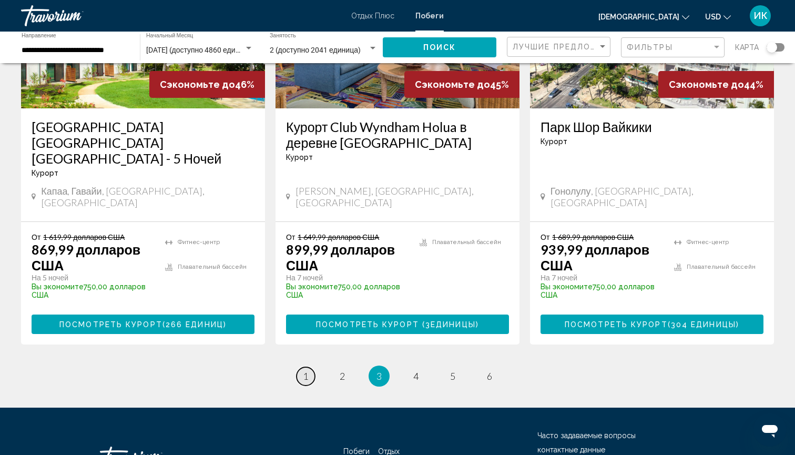
click at [309, 367] on link "Страница 1" at bounding box center [306, 376] width 18 height 18
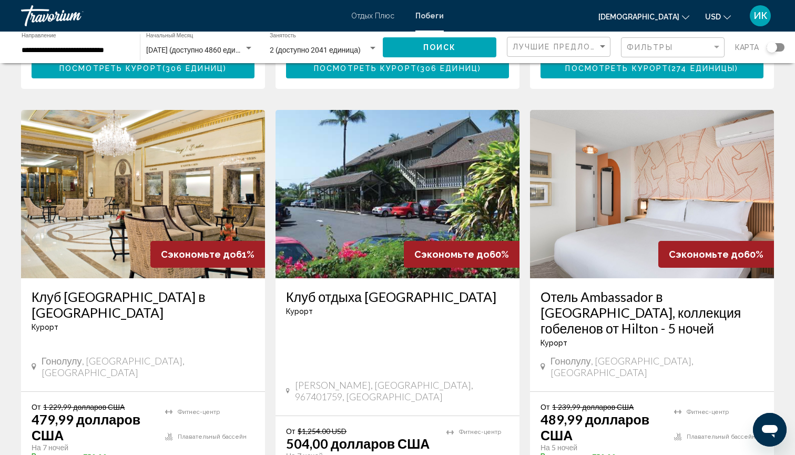
scroll to position [852, 0]
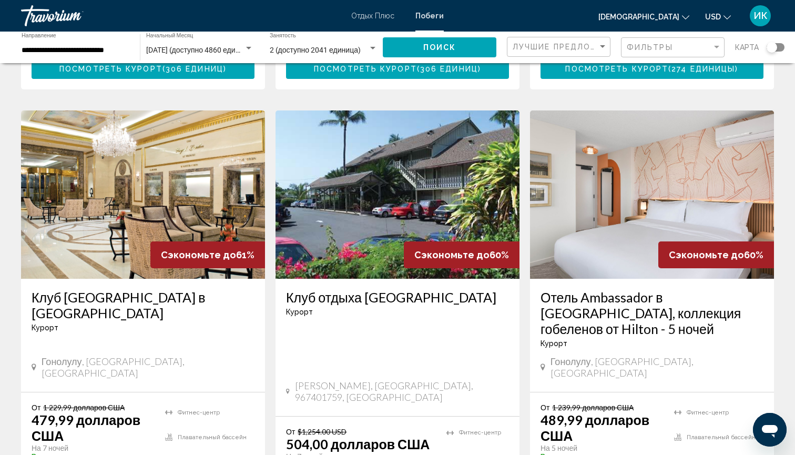
click at [394, 289] on h3 "Клуб отдыха [GEOGRAPHIC_DATA]" at bounding box center [397, 297] width 223 height 16
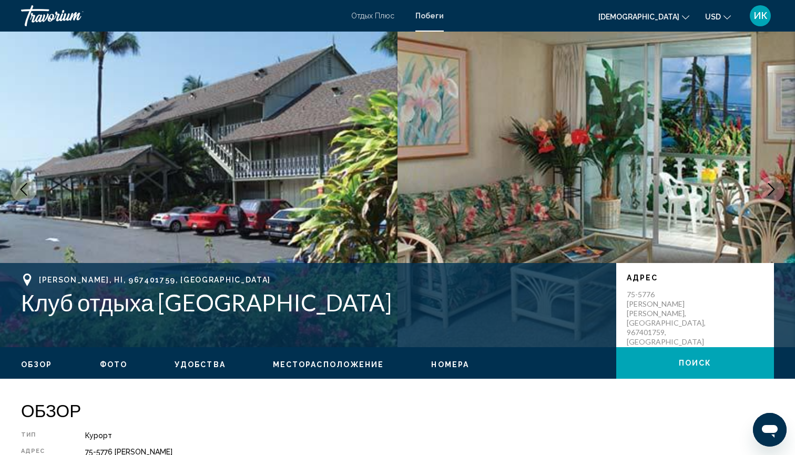
click at [773, 188] on icon "Следующее изображение" at bounding box center [771, 189] width 13 height 13
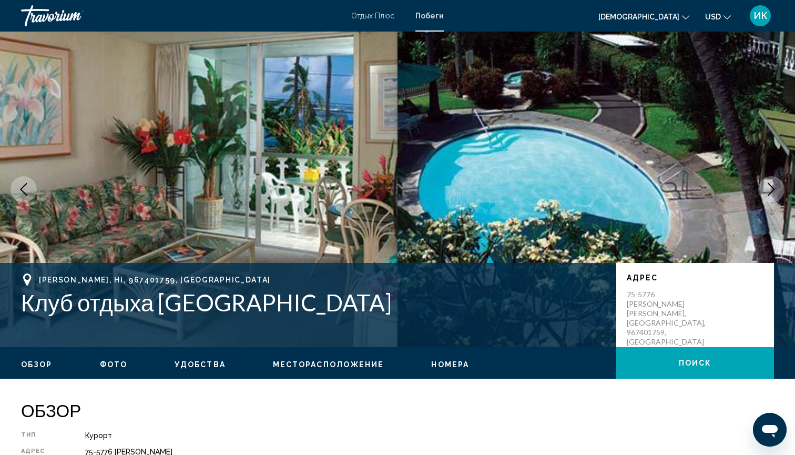
click at [773, 188] on icon "Следующее изображение" at bounding box center [771, 189] width 13 height 13
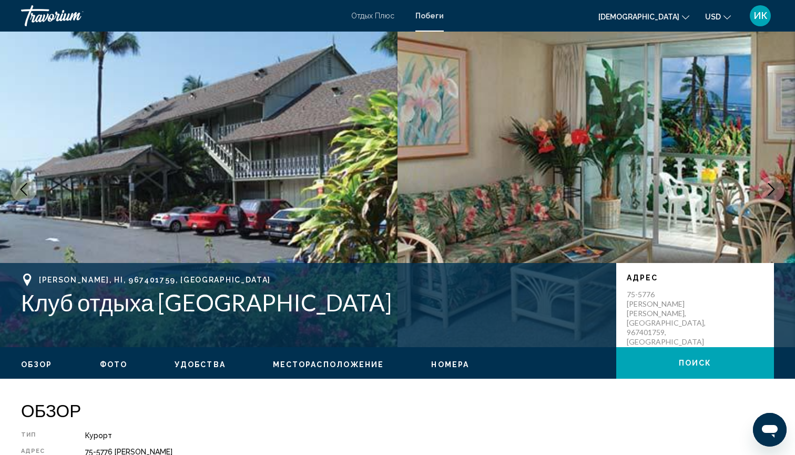
click at [773, 188] on icon "Следующее изображение" at bounding box center [771, 189] width 13 height 13
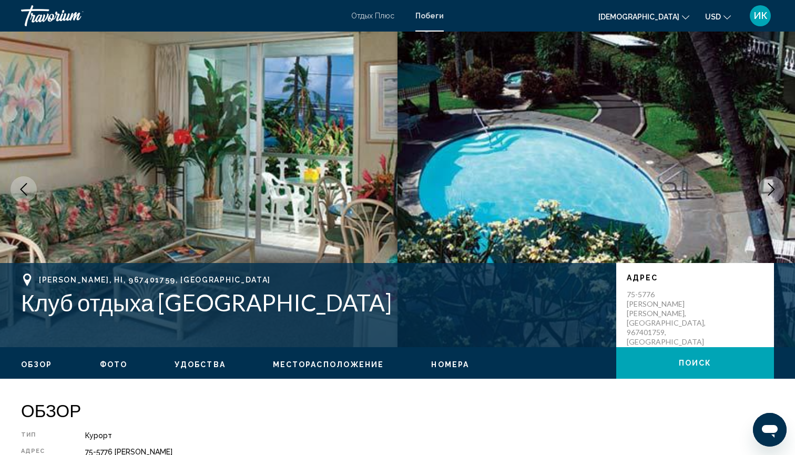
click at [773, 188] on icon "Следующее изображение" at bounding box center [771, 189] width 13 height 13
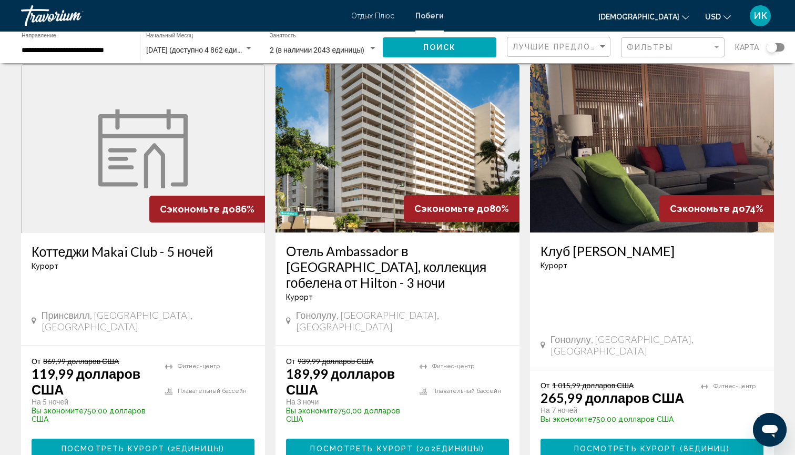
scroll to position [47, 0]
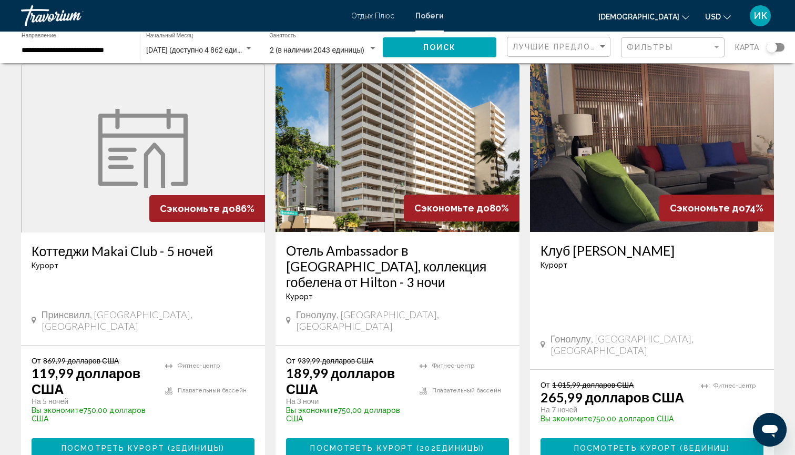
click at [384, 246] on h3 "Отель Ambassador в [GEOGRAPHIC_DATA], коллекция гобелена от Hilton - 3 ночи" at bounding box center [397, 266] width 223 height 47
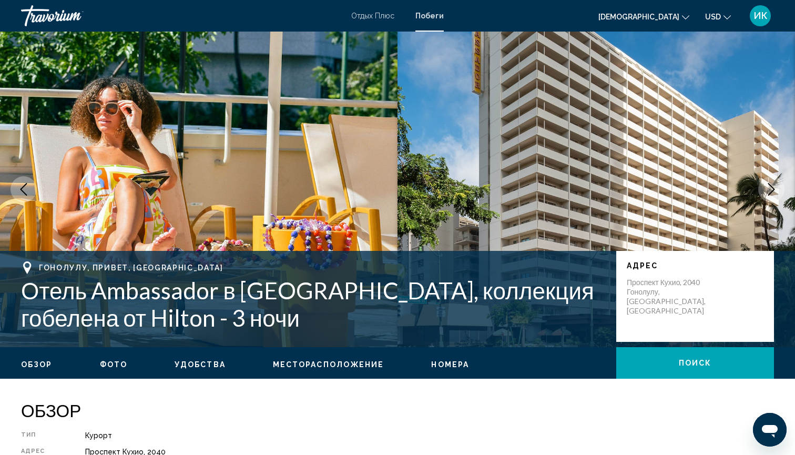
click at [768, 189] on icon "Следующее изображение" at bounding box center [771, 189] width 13 height 13
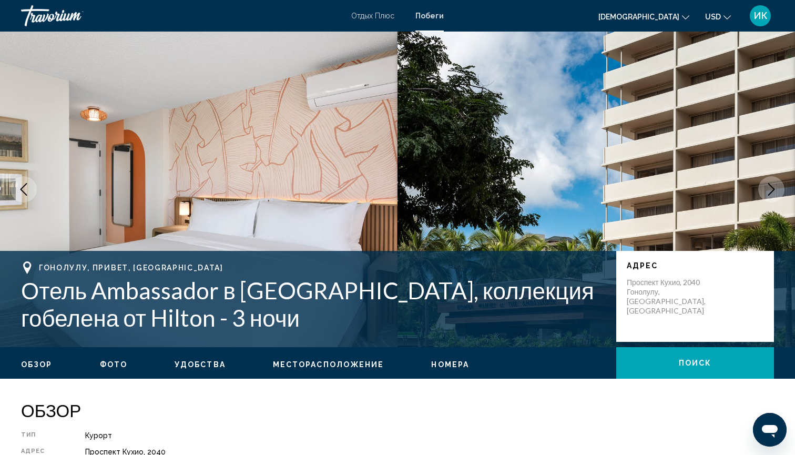
click at [768, 189] on icon "Следующее изображение" at bounding box center [771, 189] width 13 height 13
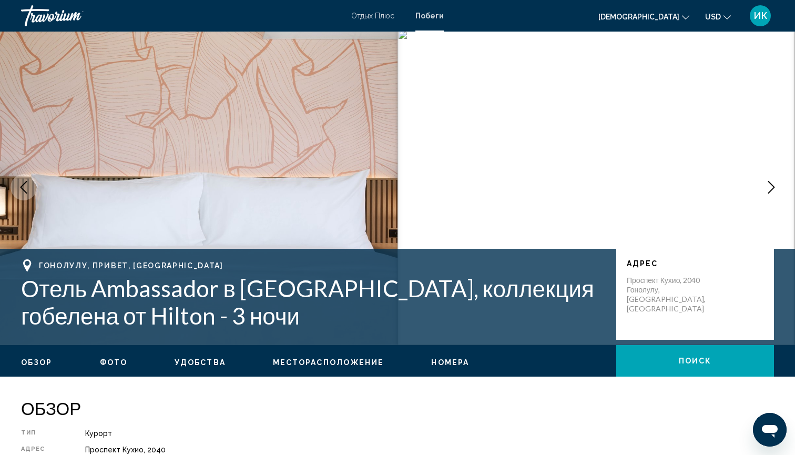
scroll to position [2, 0]
click at [770, 186] on icon "Следующее изображение" at bounding box center [771, 187] width 13 height 13
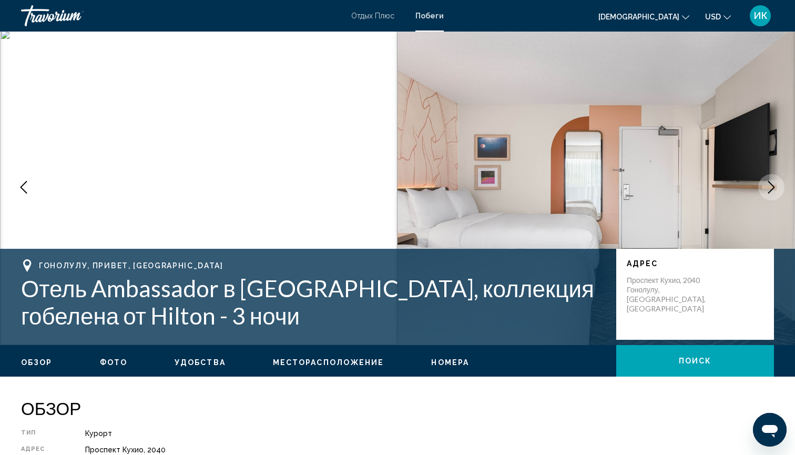
click at [769, 186] on icon "Следующее изображение" at bounding box center [771, 187] width 13 height 13
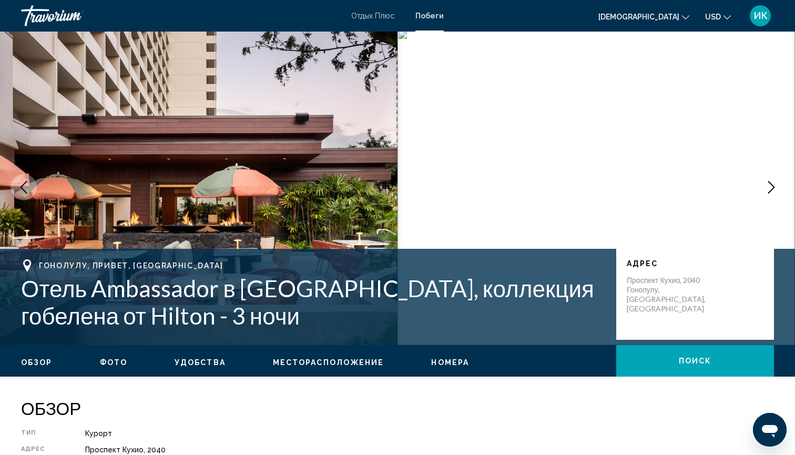
click at [769, 186] on icon "Следующее изображение" at bounding box center [771, 187] width 13 height 13
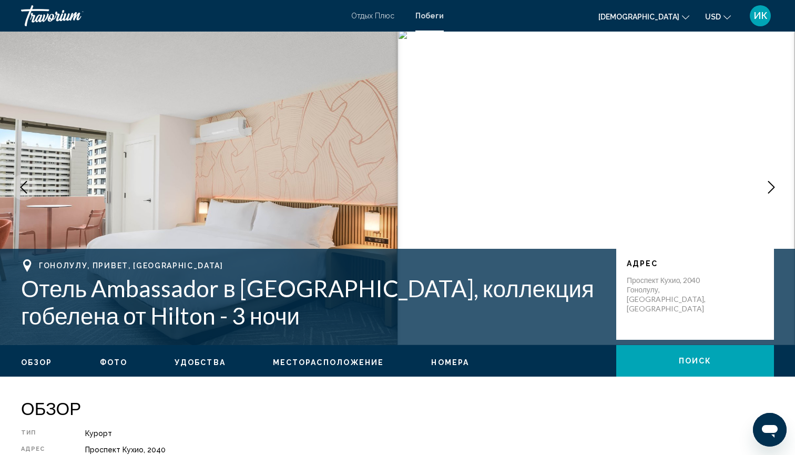
click at [770, 186] on icon "Следующее изображение" at bounding box center [771, 187] width 13 height 13
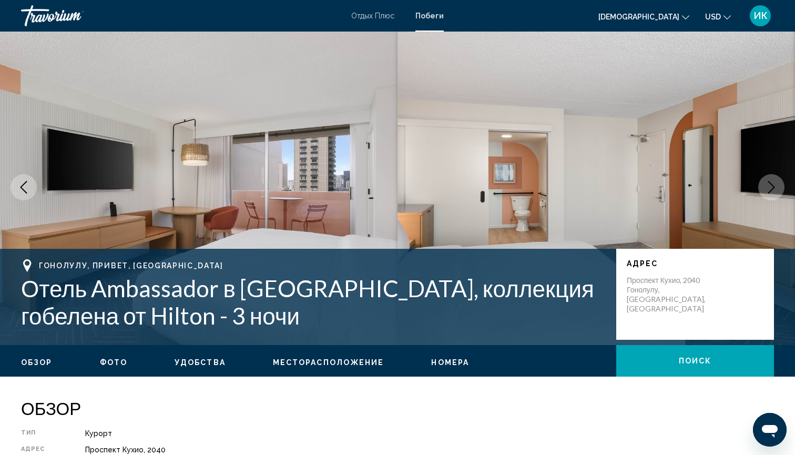
click at [770, 186] on icon "Следующее изображение" at bounding box center [771, 187] width 13 height 13
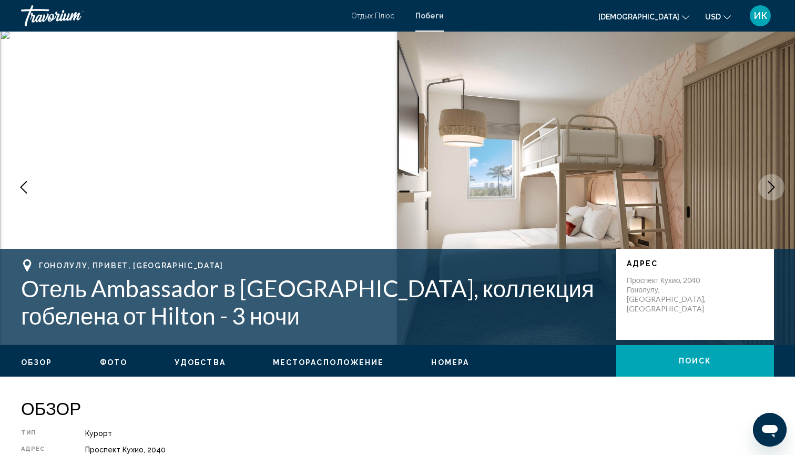
click at [770, 186] on icon "Следующее изображение" at bounding box center [771, 187] width 13 height 13
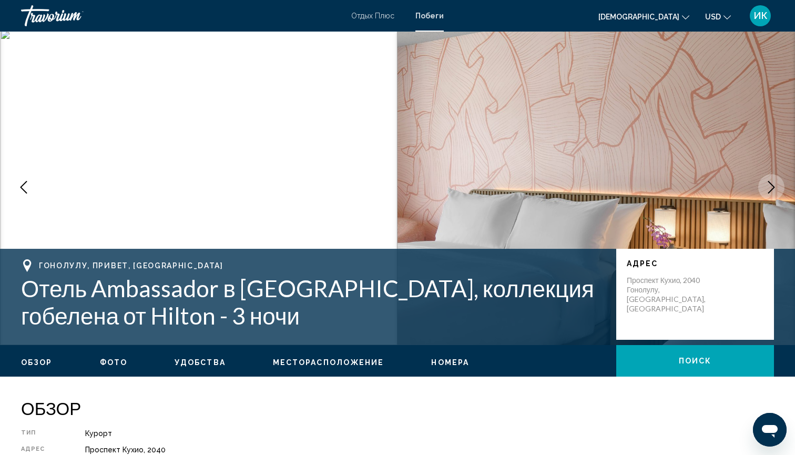
click at [770, 186] on icon "Следующее изображение" at bounding box center [771, 187] width 13 height 13
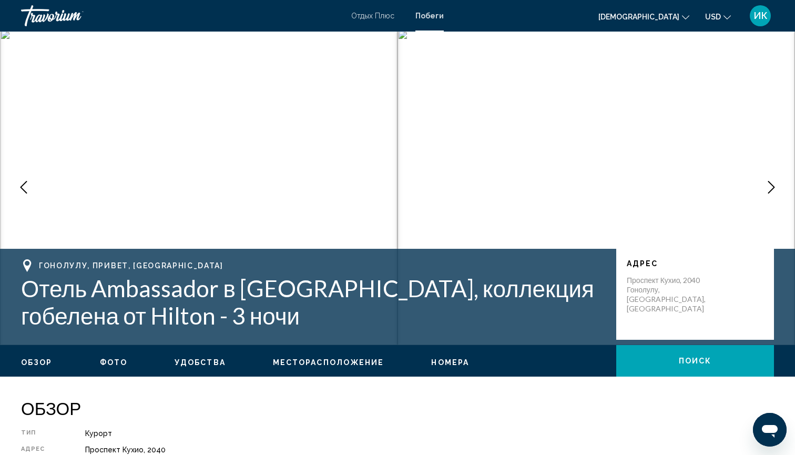
click at [770, 186] on icon "Следующее изображение" at bounding box center [771, 187] width 13 height 13
